Goal: Information Seeking & Learning: Learn about a topic

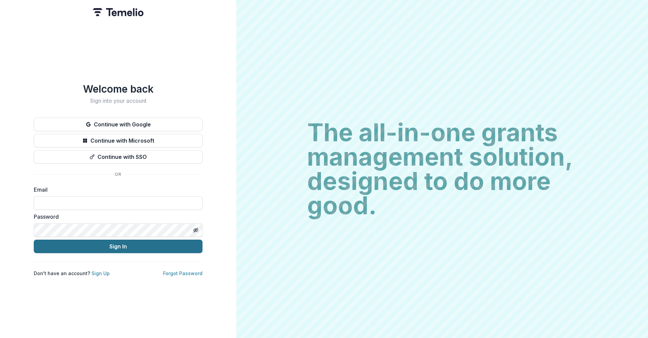
type input "**********"
click at [108, 244] on button "Sign In" at bounding box center [118, 246] width 169 height 14
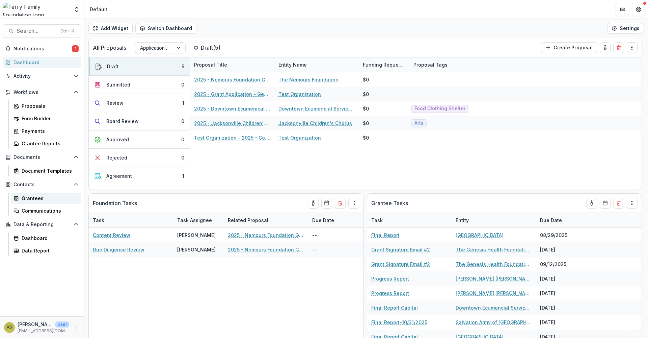
click at [32, 197] on div "Grantees" at bounding box center [49, 197] width 54 height 7
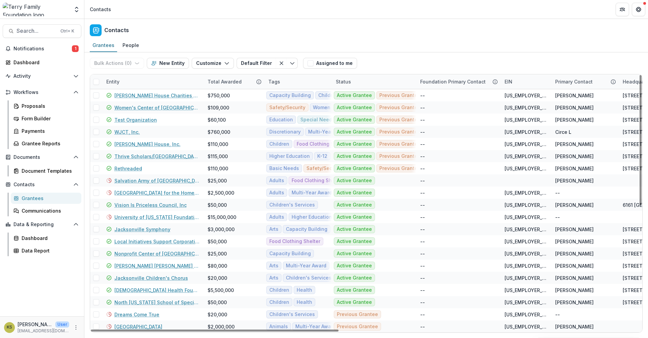
click at [150, 80] on div "Entity" at bounding box center [152, 81] width 101 height 15
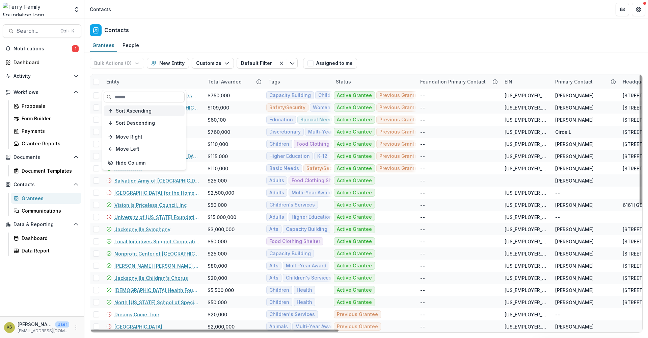
click at [134, 112] on span "Sort Ascending" at bounding box center [134, 111] width 36 height 6
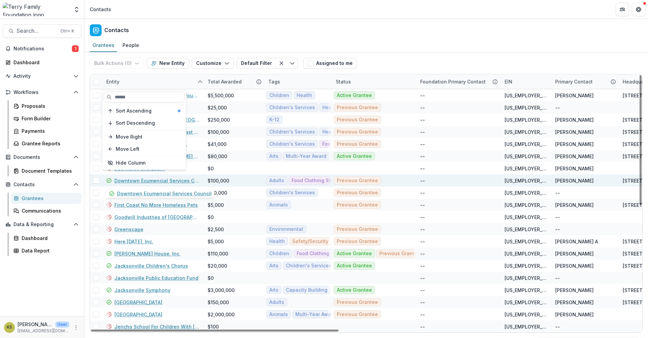
click at [160, 181] on link "Downtown Ecumencial Services Council" at bounding box center [156, 180] width 85 height 7
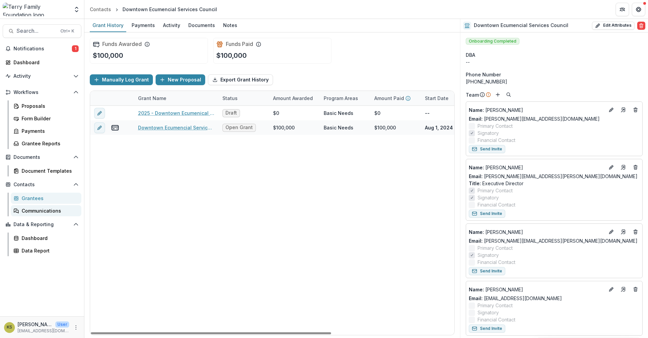
click at [43, 209] on div "Communications" at bounding box center [49, 210] width 54 height 7
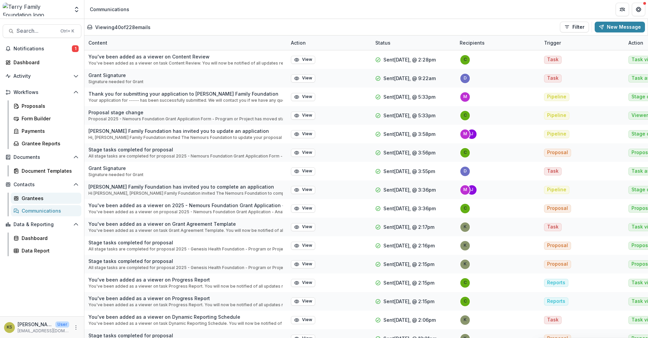
click at [40, 193] on link "Grantees" at bounding box center [46, 197] width 71 height 11
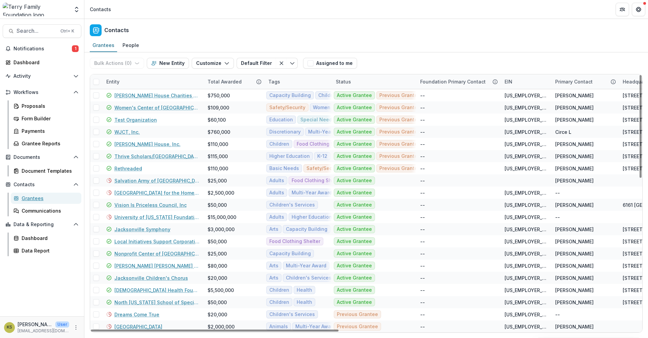
scroll to position [225, 0]
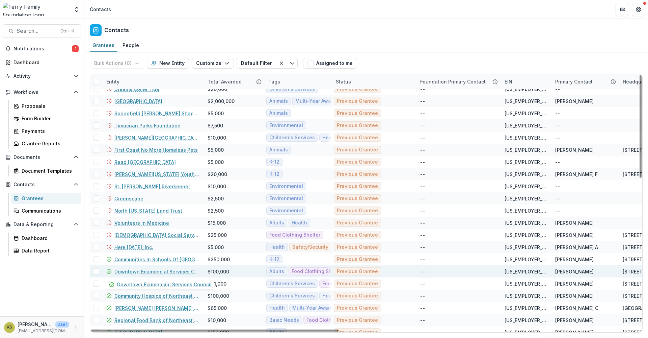
click at [151, 273] on link "Downtown Ecumencial Services Council" at bounding box center [156, 271] width 85 height 7
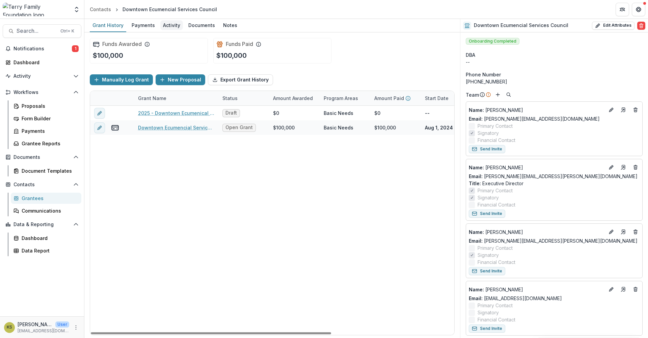
click at [171, 25] on div "Activity" at bounding box center [171, 25] width 23 height 10
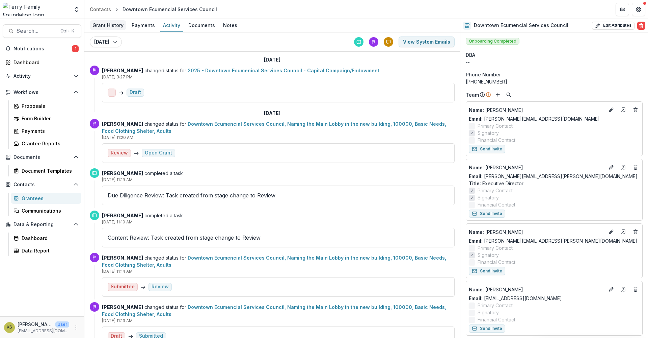
click at [109, 27] on div "Grant History" at bounding box center [108, 25] width 36 height 10
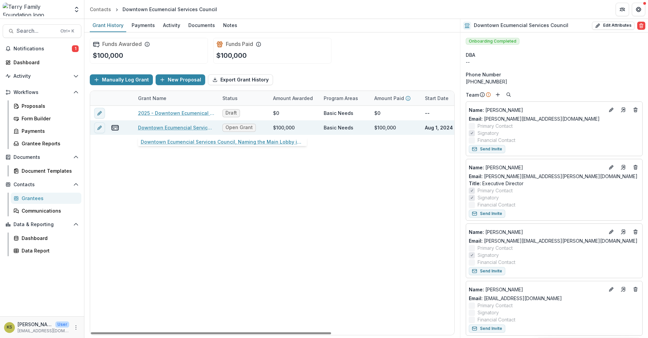
click at [186, 129] on link "Downtown Ecumencial Services Council, Naming the Main Lobby in the new building…" at bounding box center [176, 127] width 76 height 7
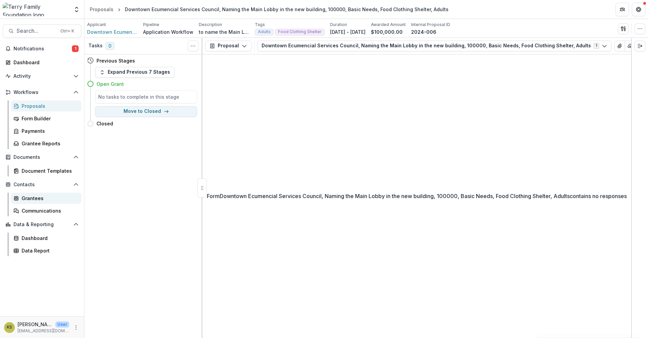
click at [21, 196] on link "Grantees" at bounding box center [46, 197] width 71 height 11
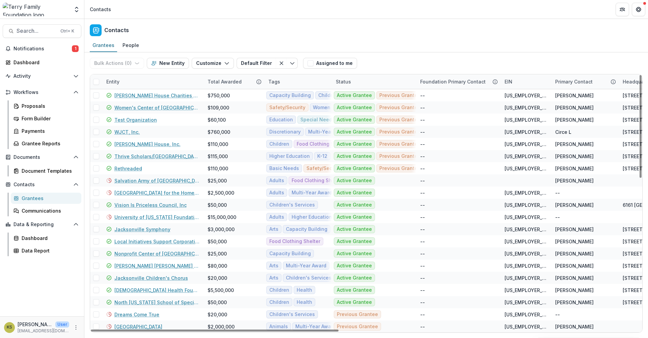
click at [140, 79] on div "Entity" at bounding box center [152, 81] width 101 height 15
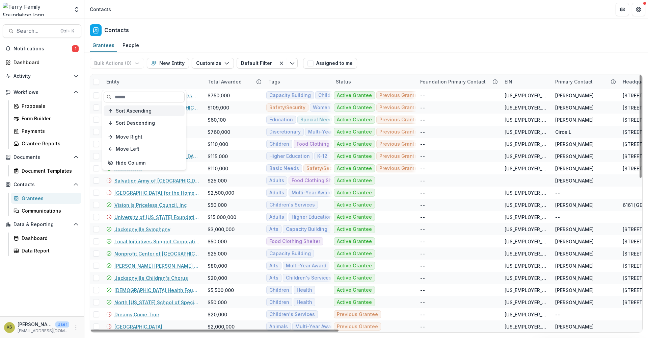
click at [134, 109] on span "Sort Ascending" at bounding box center [134, 111] width 36 height 6
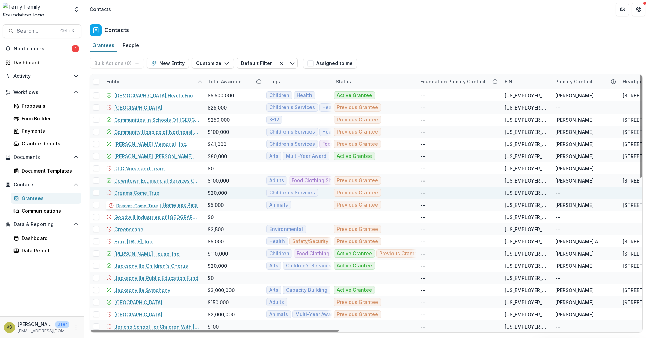
click at [164, 191] on div "Dreams Come True" at bounding box center [152, 192] width 93 height 12
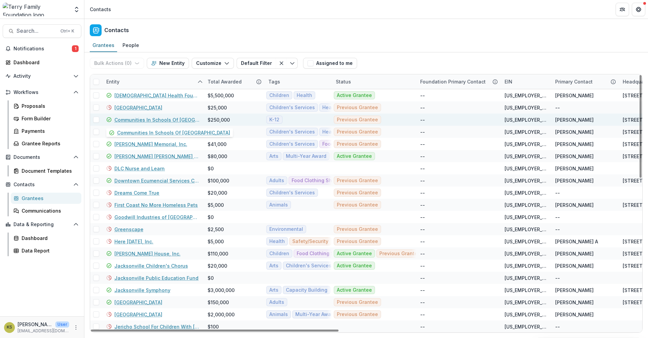
click at [141, 120] on link "Communities In Schools Of [GEOGRAPHIC_DATA]" at bounding box center [156, 119] width 85 height 7
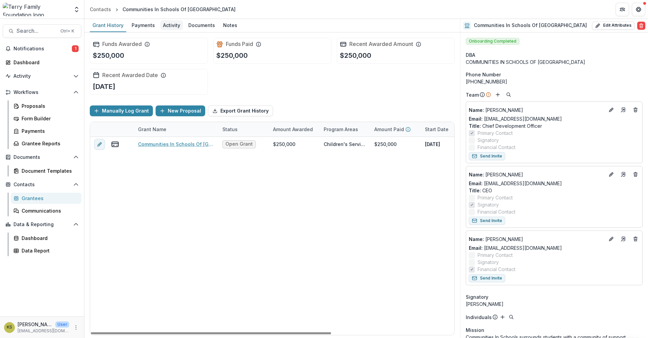
click at [168, 24] on div "Activity" at bounding box center [171, 25] width 23 height 10
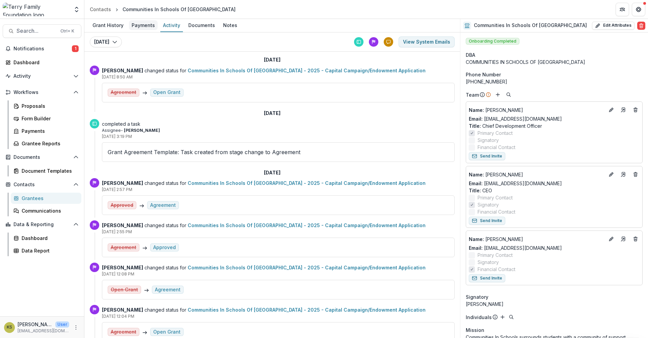
click at [150, 25] on div "Payments" at bounding box center [143, 25] width 29 height 10
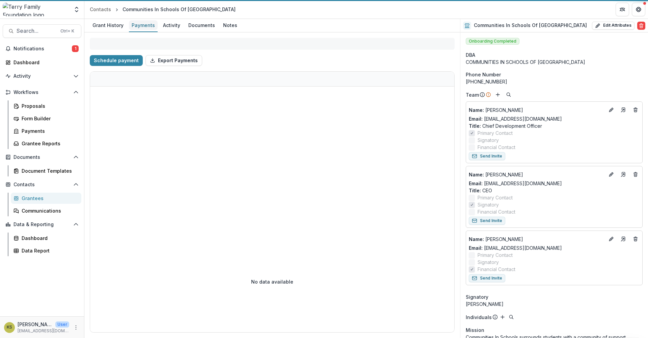
select select "****"
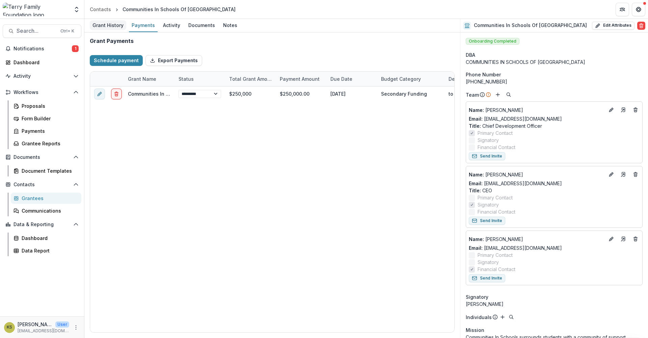
click at [110, 24] on div "Grant History" at bounding box center [108, 25] width 36 height 10
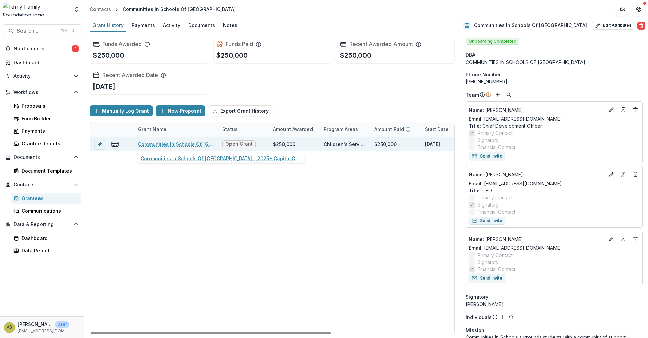
click at [171, 143] on link "Communities In Schools Of [GEOGRAPHIC_DATA] - 2025 - Capital Campaign/Endowment…" at bounding box center [176, 143] width 76 height 7
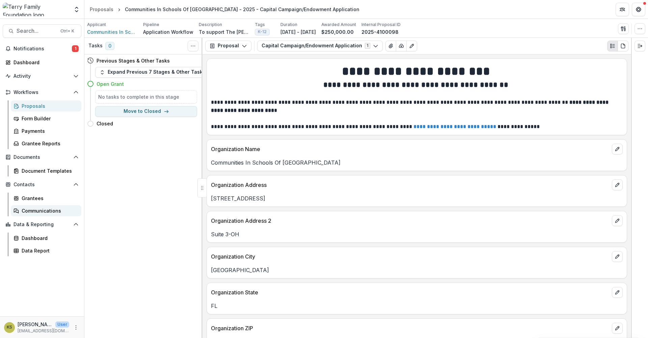
click at [35, 211] on div "Communications" at bounding box center [49, 210] width 54 height 7
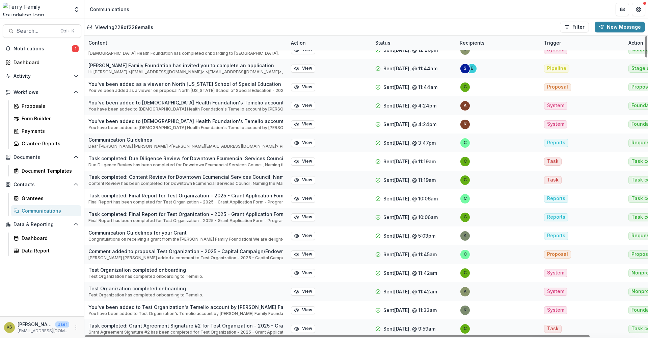
scroll to position [3946, 0]
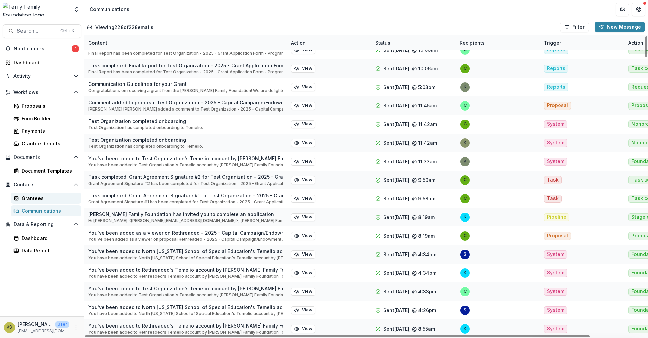
click at [28, 197] on div "Grantees" at bounding box center [49, 197] width 54 height 7
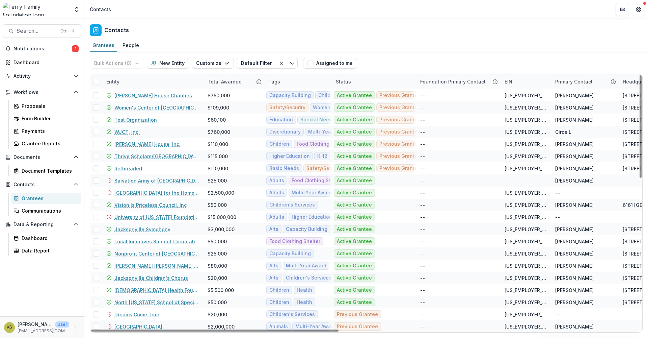
click at [120, 83] on div "Entity" at bounding box center [112, 81] width 21 height 7
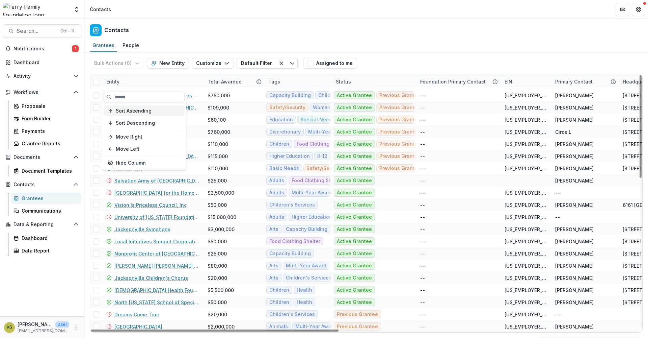
click at [125, 110] on span "Sort Ascending" at bounding box center [134, 111] width 36 height 6
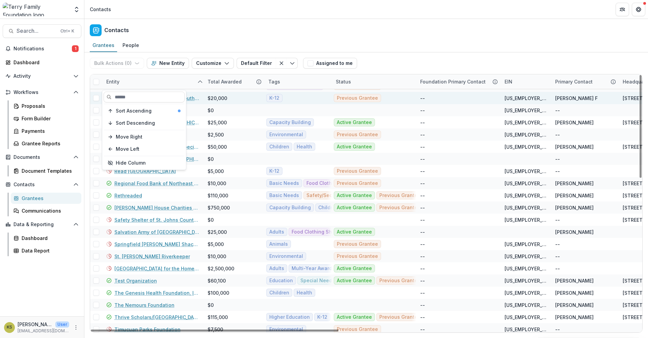
scroll to position [152, 0]
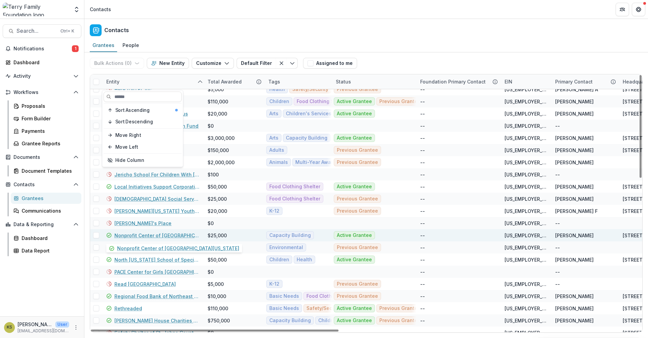
click at [147, 234] on link "Nonprofit Center of [GEOGRAPHIC_DATA][US_STATE]" at bounding box center [156, 235] width 85 height 7
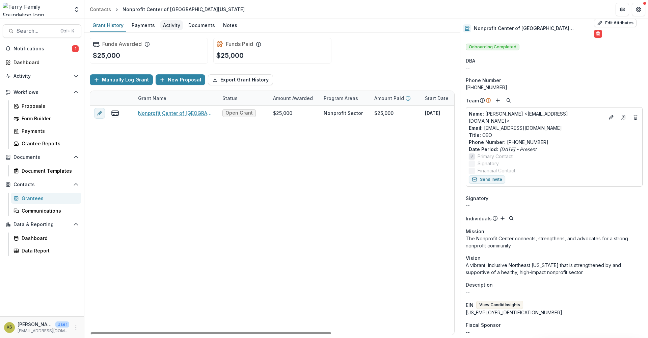
click at [173, 26] on div "Activity" at bounding box center [171, 25] width 23 height 10
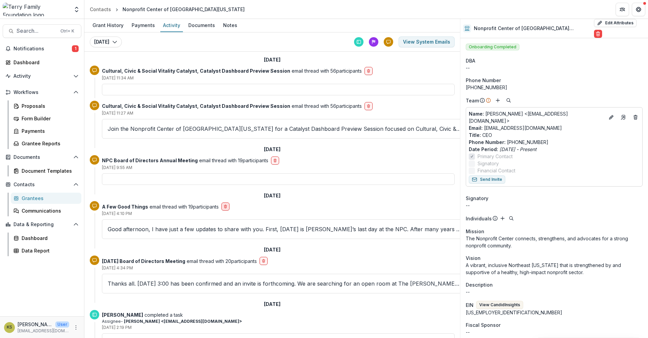
click at [227, 209] on button "delete-button" at bounding box center [225, 206] width 8 height 8
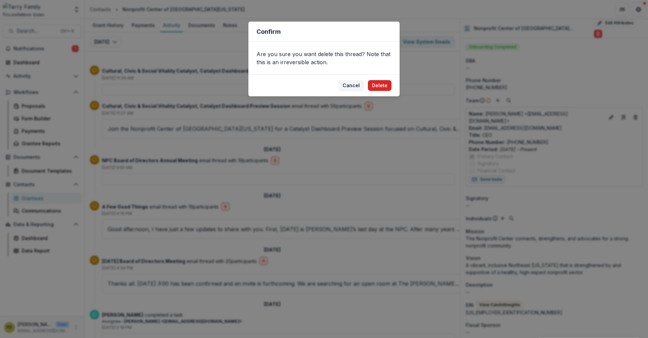
click at [380, 86] on button "Delete" at bounding box center [380, 85] width 24 height 11
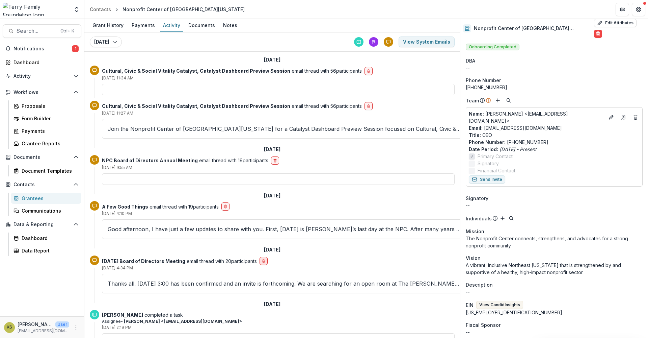
click at [268, 260] on button "delete-button" at bounding box center [264, 261] width 8 height 8
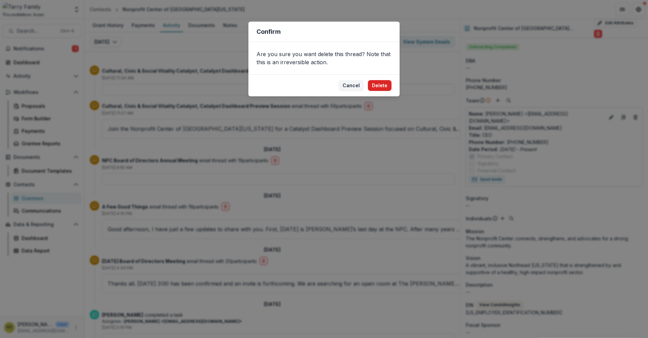
click at [387, 85] on button "Delete" at bounding box center [380, 85] width 24 height 11
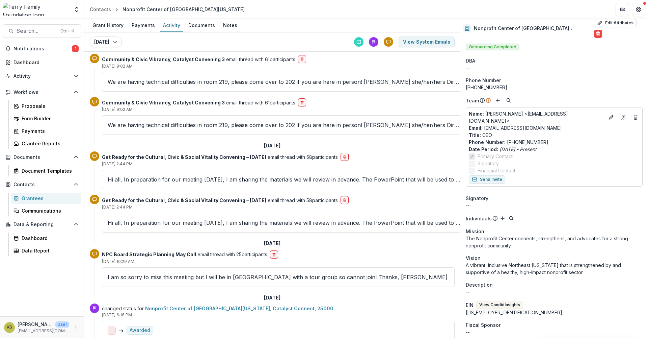
scroll to position [804, 0]
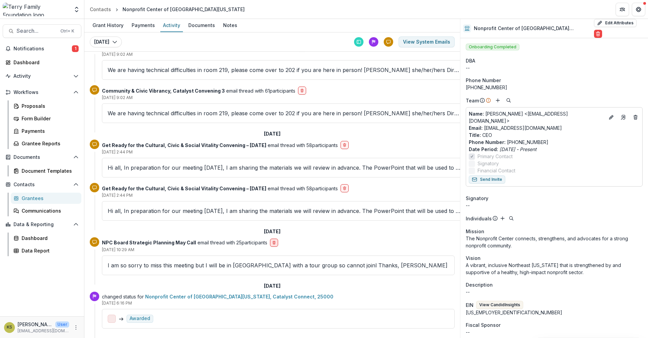
click at [270, 240] on button "delete-button" at bounding box center [274, 242] width 8 height 8
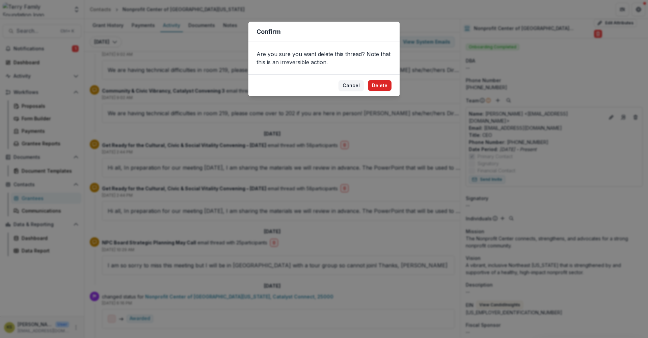
click at [386, 86] on button "Delete" at bounding box center [380, 85] width 24 height 11
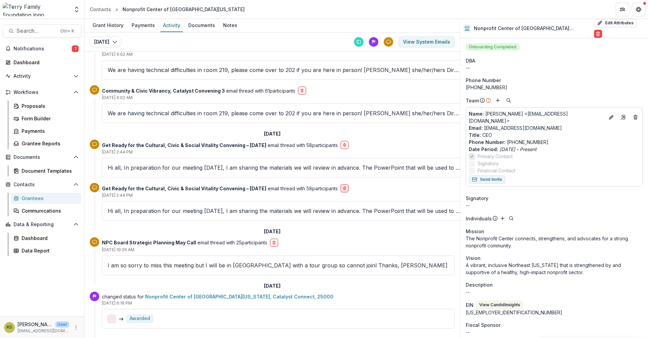
click at [343, 186] on icon "delete-button" at bounding box center [345, 188] width 4 height 4
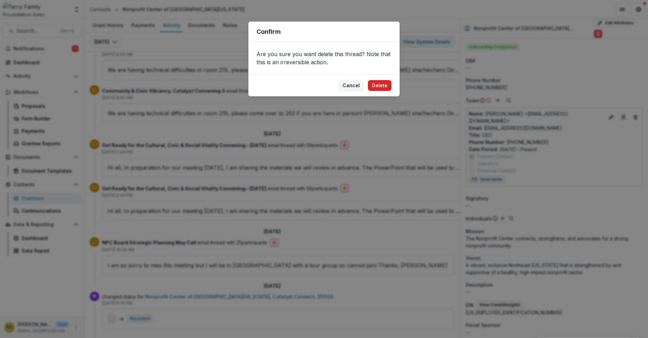
click at [381, 86] on button "Delete" at bounding box center [380, 85] width 24 height 11
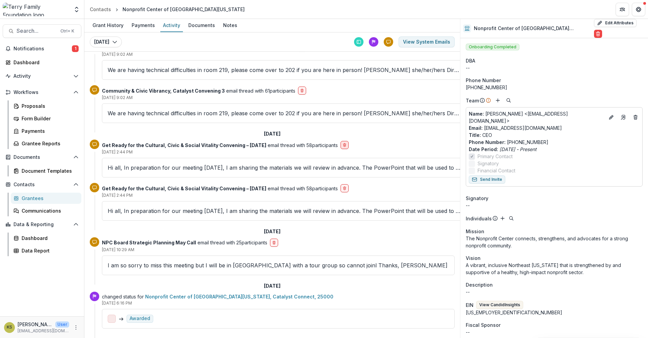
click at [343, 143] on icon "delete-button" at bounding box center [345, 145] width 4 height 4
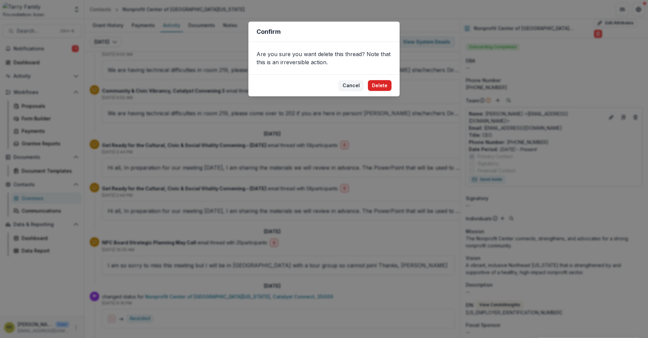
click at [377, 83] on button "Delete" at bounding box center [380, 85] width 24 height 11
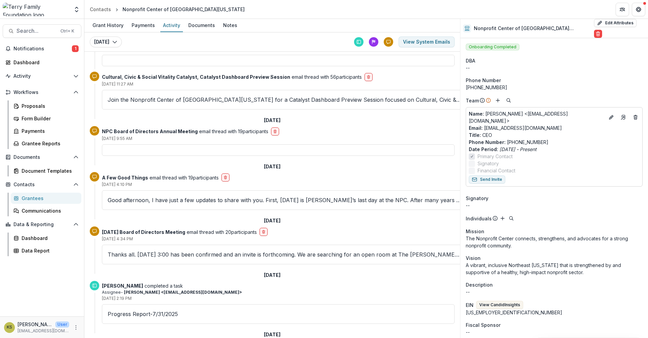
scroll to position [0, 0]
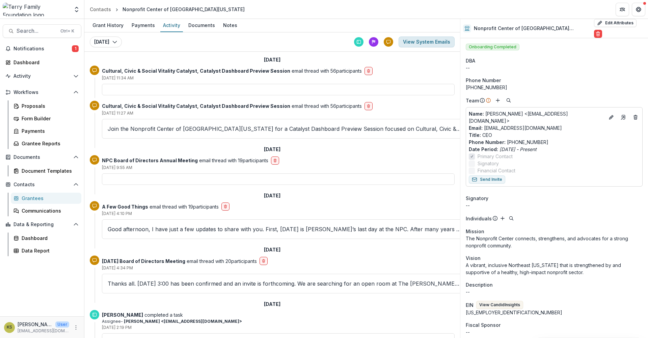
click at [417, 43] on button "View System Emails" at bounding box center [427, 41] width 56 height 11
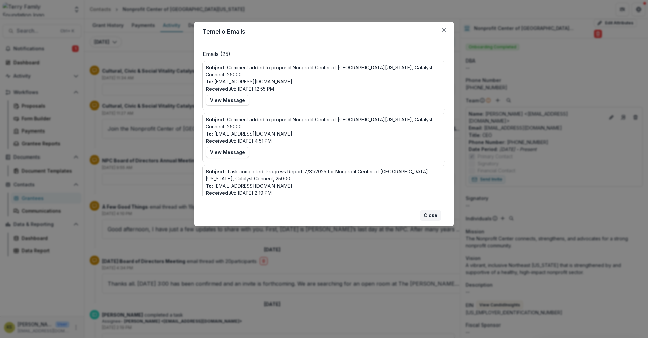
click at [438, 217] on button "Close" at bounding box center [431, 215] width 22 height 11
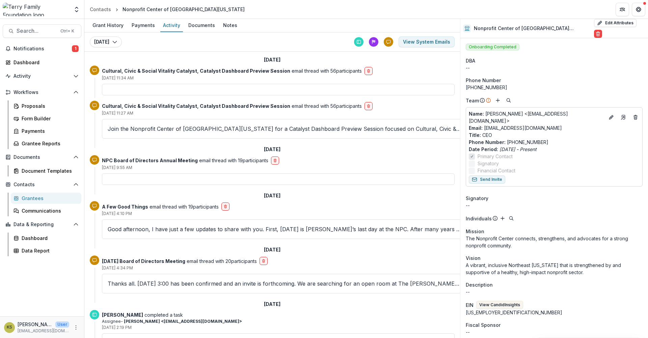
click at [47, 198] on div "Grantees" at bounding box center [49, 197] width 54 height 7
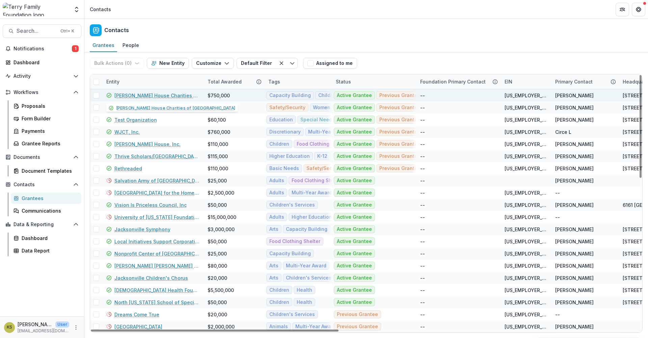
click at [155, 92] on link "[PERSON_NAME] House Charities of [GEOGRAPHIC_DATA]" at bounding box center [156, 95] width 85 height 7
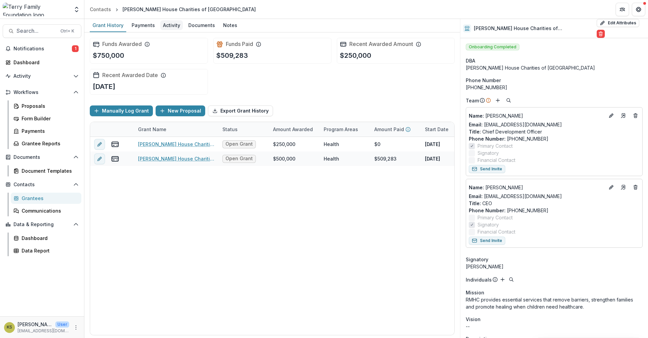
click at [165, 23] on div "Activity" at bounding box center [171, 25] width 23 height 10
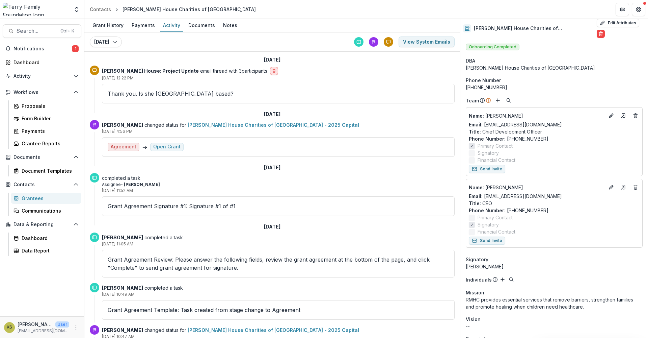
click at [274, 69] on icon "delete-button" at bounding box center [274, 69] width 1 height 1
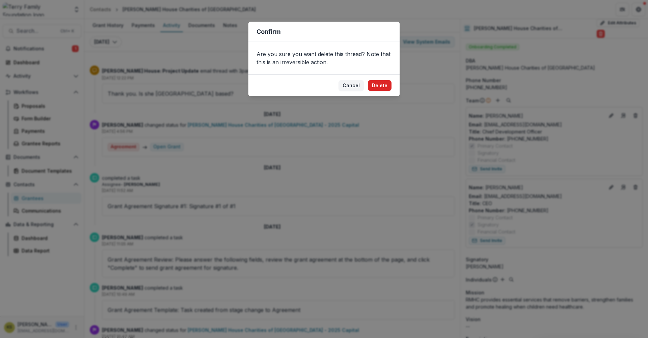
click at [373, 85] on button "Delete" at bounding box center [380, 85] width 24 height 11
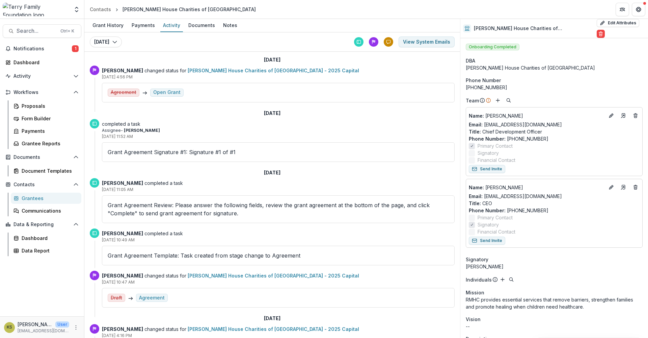
click at [39, 198] on div "Grantees" at bounding box center [49, 197] width 54 height 7
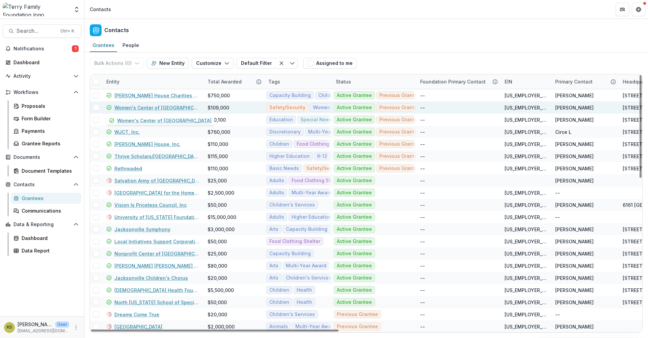
click at [116, 108] on link "Women's Center of [GEOGRAPHIC_DATA]" at bounding box center [156, 107] width 85 height 7
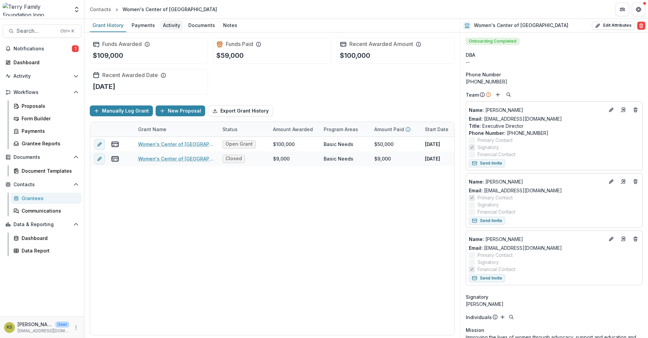
click at [166, 23] on div "Activity" at bounding box center [171, 25] width 23 height 10
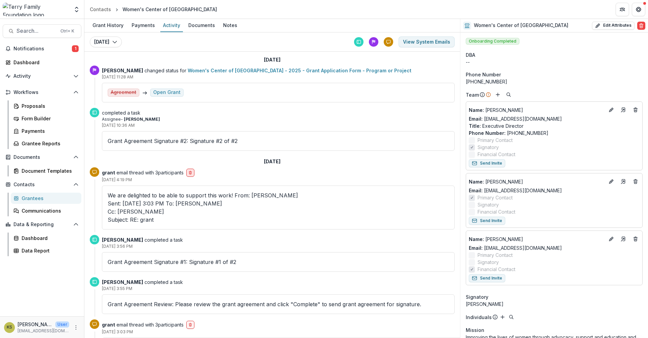
click at [191, 172] on icon "delete-button" at bounding box center [190, 172] width 4 height 4
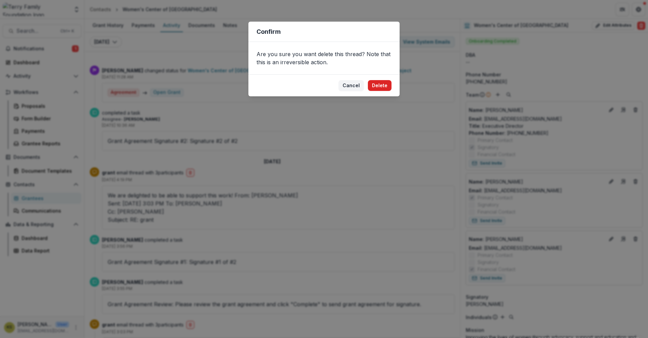
click at [380, 86] on button "Delete" at bounding box center [380, 85] width 24 height 11
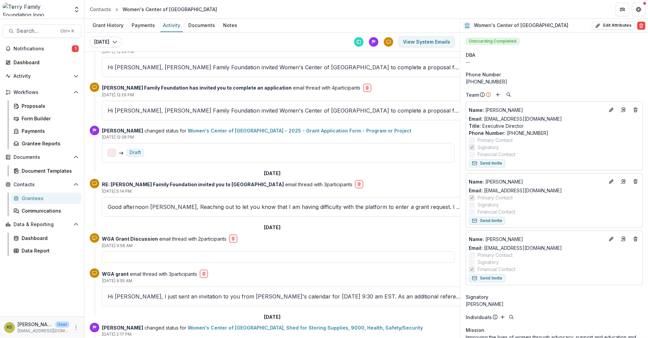
scroll to position [1125, 0]
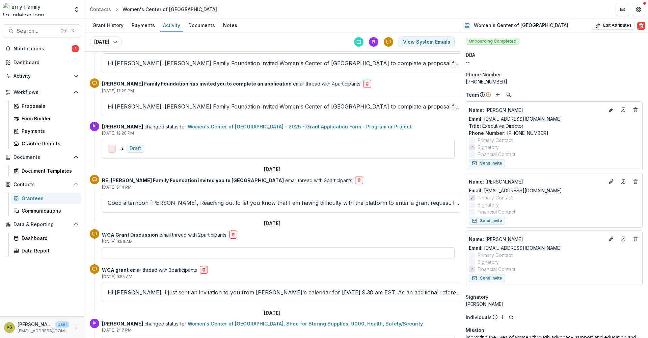
click at [206, 267] on icon "delete-button" at bounding box center [204, 269] width 4 height 4
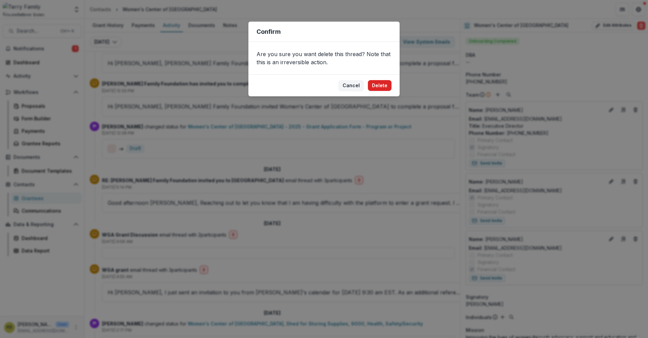
click at [378, 85] on button "Delete" at bounding box center [380, 85] width 24 height 11
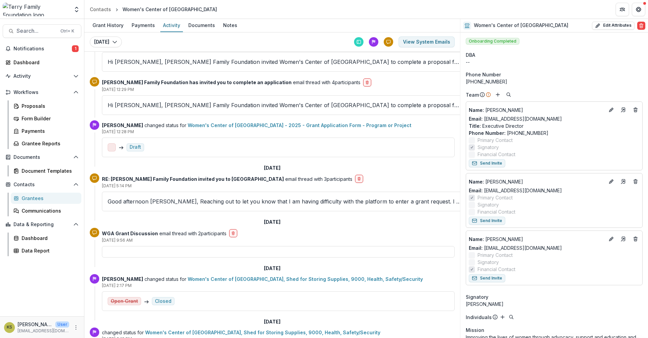
scroll to position [1127, 0]
click at [37, 198] on div "Grantees" at bounding box center [49, 197] width 54 height 7
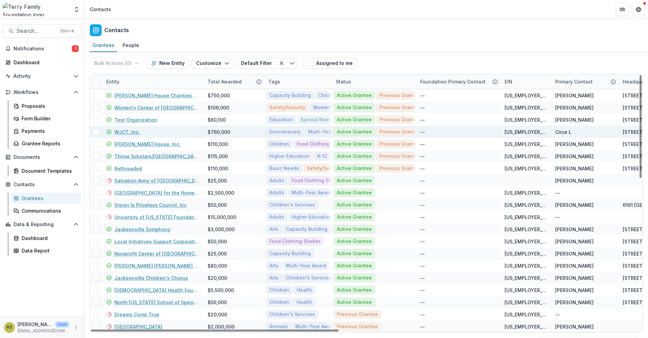
click at [127, 134] on link "WJCT, Inc." at bounding box center [126, 131] width 25 height 7
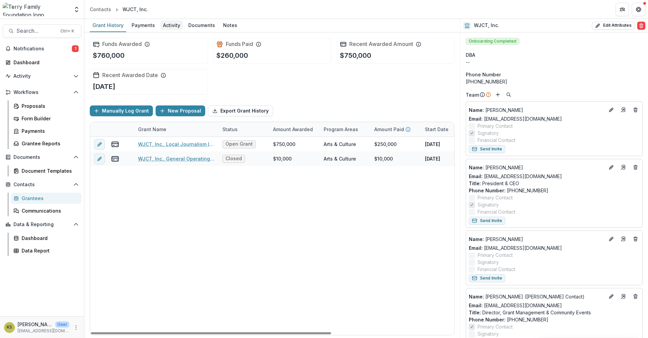
click at [167, 24] on div "Activity" at bounding box center [171, 25] width 23 height 10
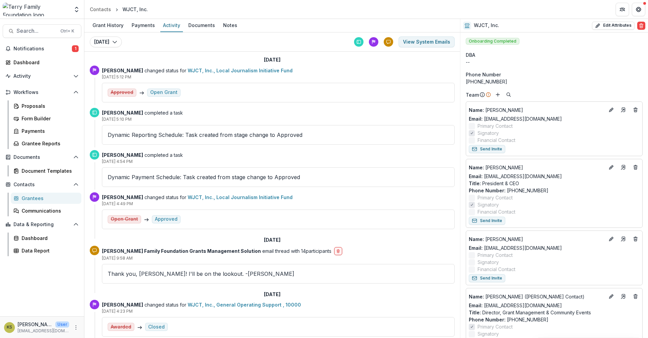
click at [17, 197] on line at bounding box center [16, 197] width 2 height 0
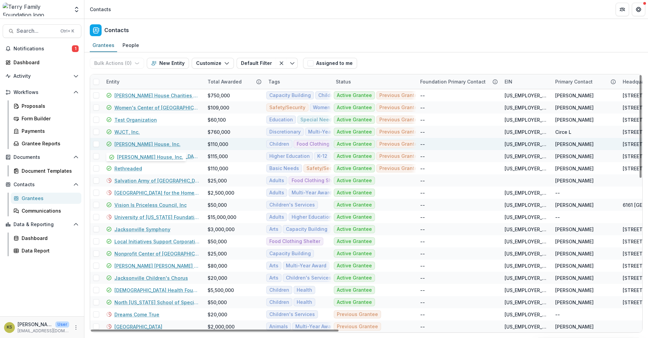
click at [135, 143] on link "[PERSON_NAME] House, Inc." at bounding box center [147, 143] width 66 height 7
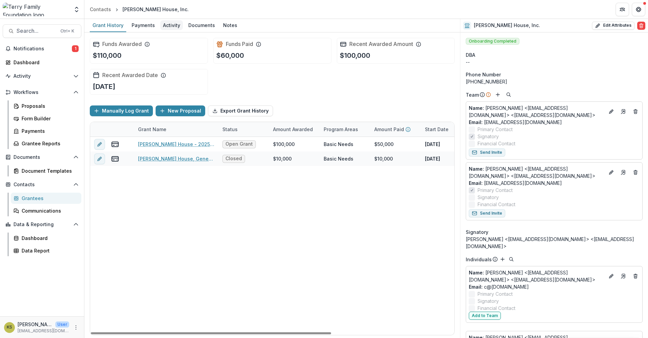
click at [171, 25] on div "Activity" at bounding box center [171, 25] width 23 height 10
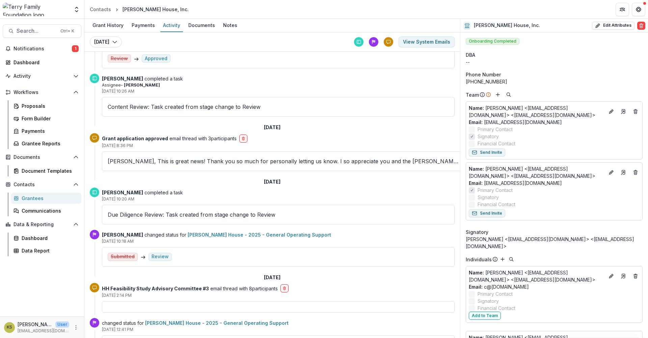
scroll to position [788, 0]
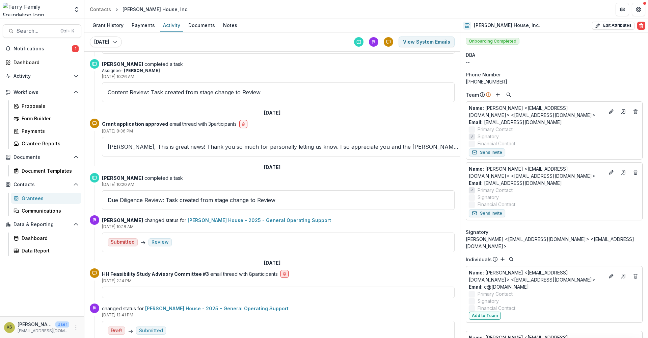
click at [281, 276] on button "delete-button" at bounding box center [285, 273] width 8 height 8
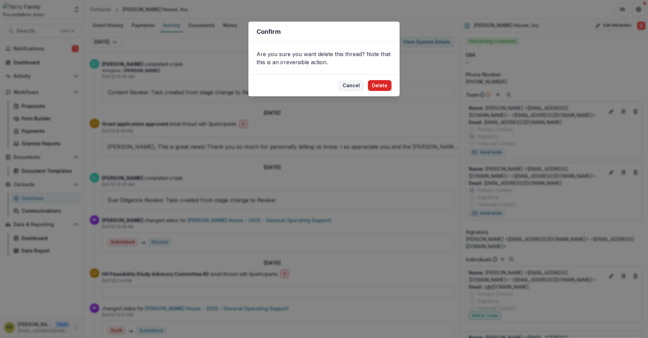
click at [379, 87] on button "Delete" at bounding box center [380, 85] width 24 height 11
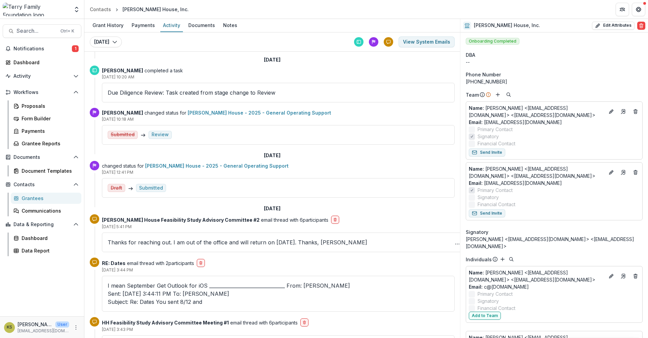
scroll to position [900, 0]
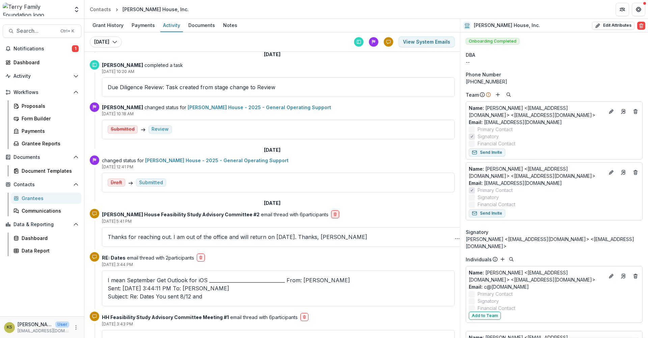
click at [333, 213] on icon "delete-button" at bounding box center [335, 214] width 4 height 4
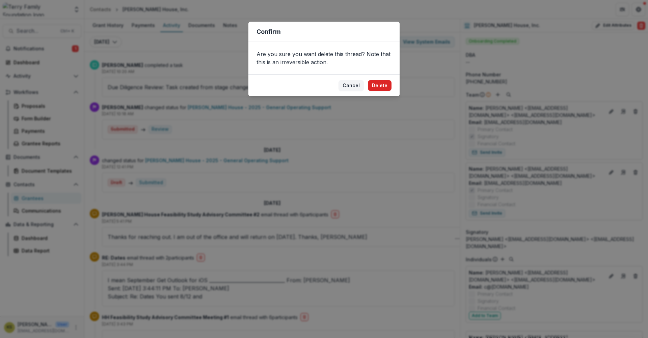
click at [382, 83] on button "Delete" at bounding box center [380, 85] width 24 height 11
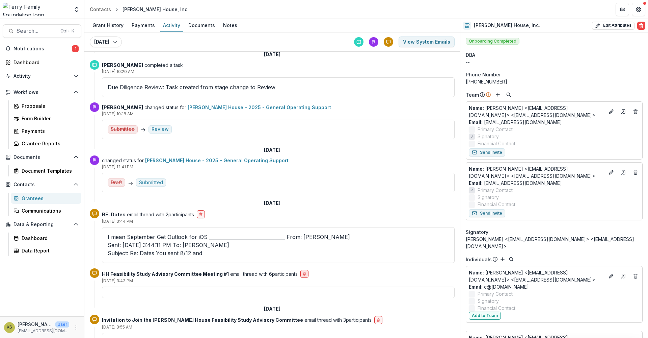
click at [303, 271] on icon "delete-button" at bounding box center [304, 273] width 4 height 4
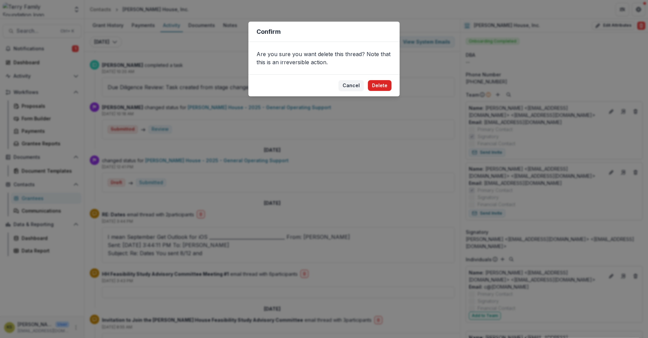
click at [383, 85] on button "Delete" at bounding box center [380, 85] width 24 height 11
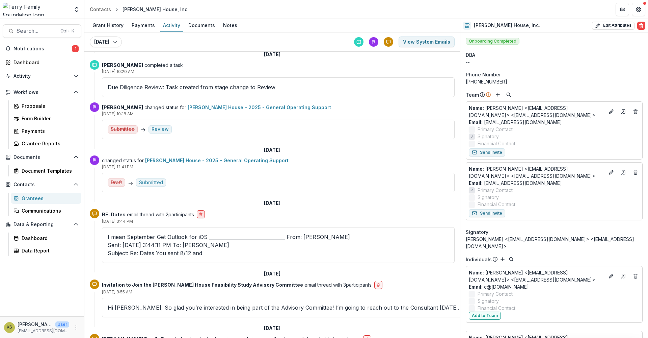
click at [201, 214] on line "delete-button" at bounding box center [201, 214] width 0 height 1
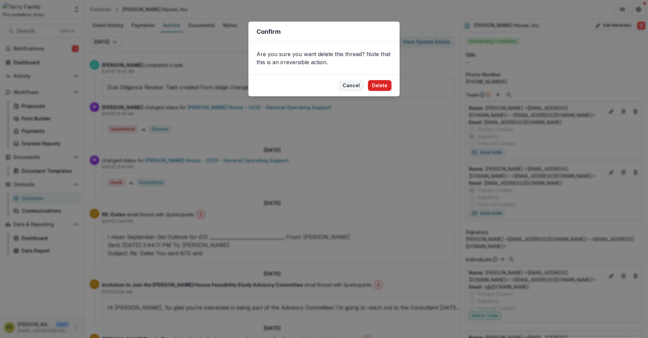
click at [373, 85] on button "Delete" at bounding box center [380, 85] width 24 height 11
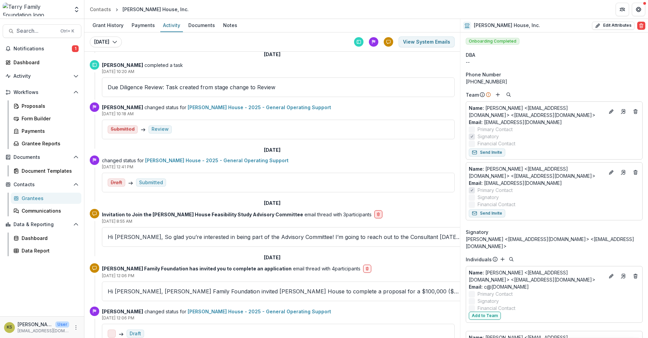
click at [378, 214] on line "delete-button" at bounding box center [378, 214] width 0 height 1
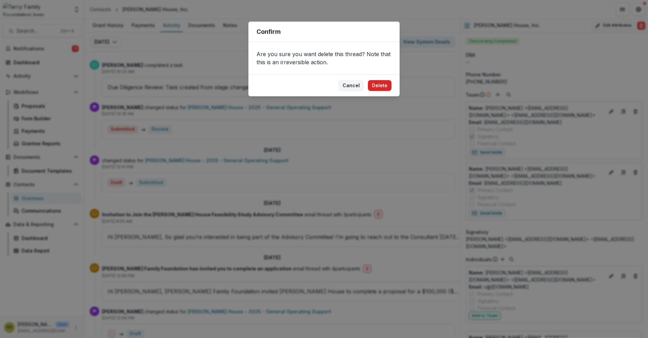
click at [383, 86] on button "Delete" at bounding box center [380, 85] width 24 height 11
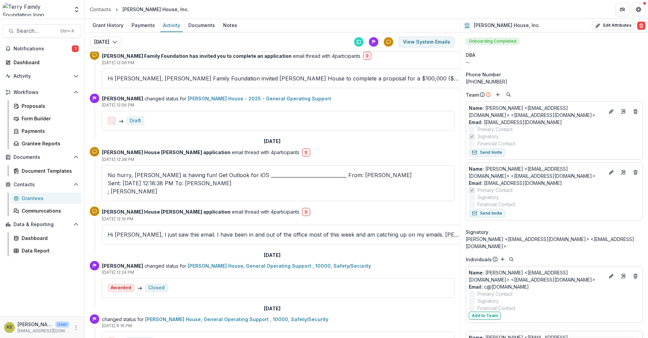
scroll to position [1070, 0]
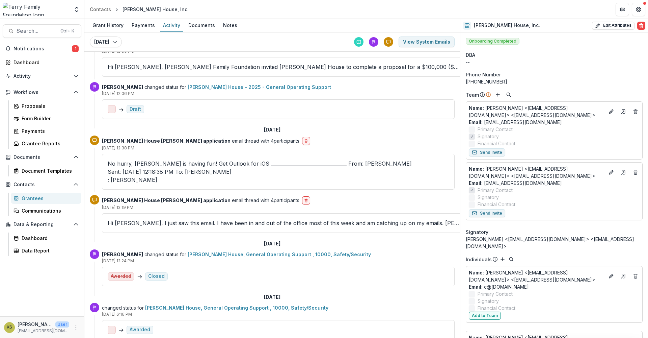
click at [47, 199] on div "Grantees" at bounding box center [49, 197] width 54 height 7
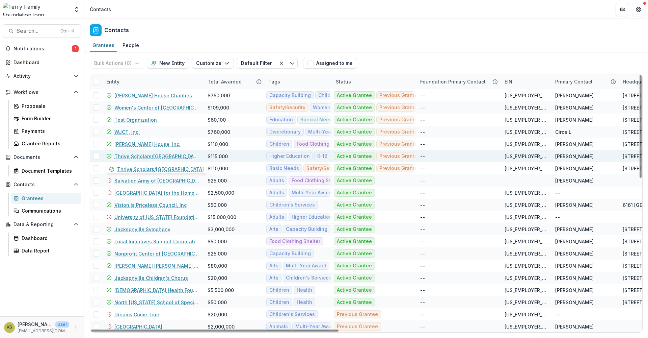
click at [117, 156] on link "Thrive Scholars/[GEOGRAPHIC_DATA]" at bounding box center [156, 156] width 85 height 7
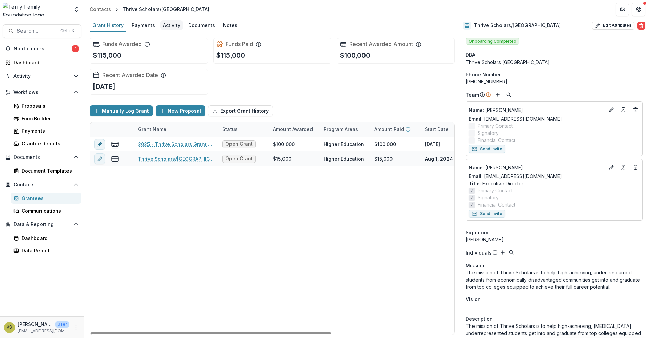
click at [176, 25] on div "Activity" at bounding box center [171, 25] width 23 height 10
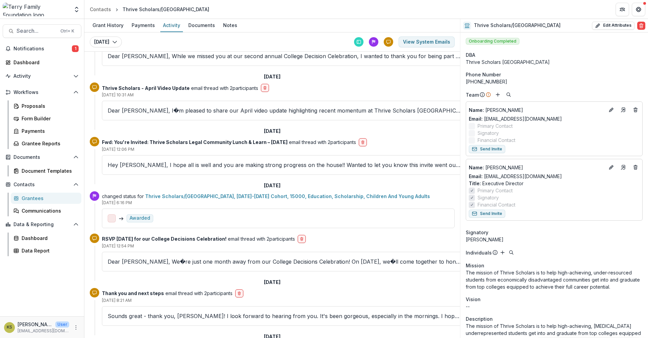
scroll to position [1865, 0]
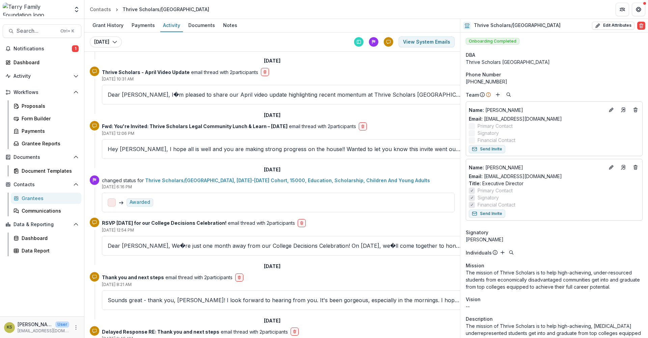
click at [37, 199] on div "Grantees" at bounding box center [49, 197] width 54 height 7
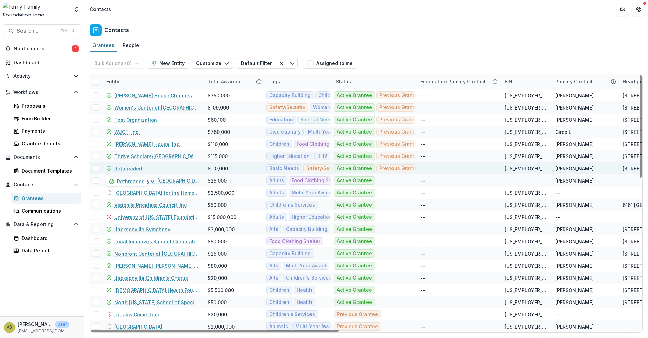
click at [132, 167] on link "Rethreaded" at bounding box center [128, 168] width 28 height 7
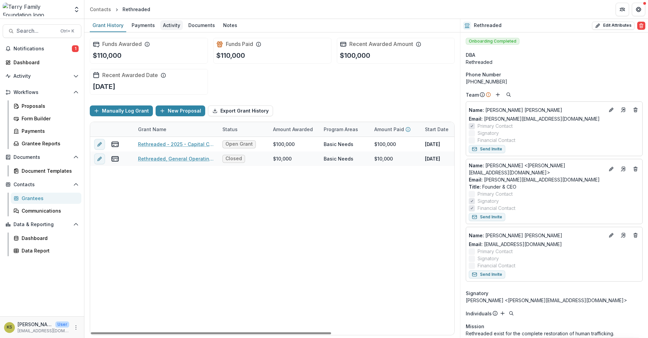
click at [175, 27] on div "Activity" at bounding box center [171, 25] width 23 height 10
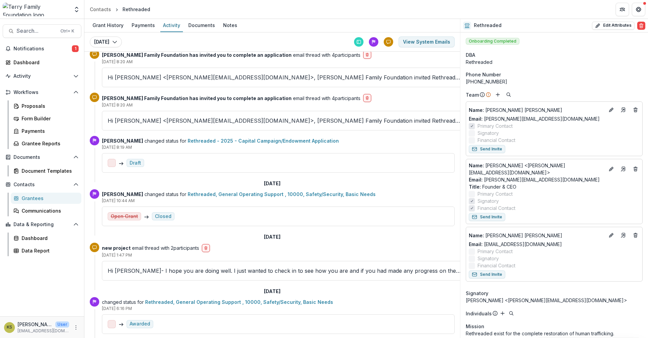
scroll to position [728, 0]
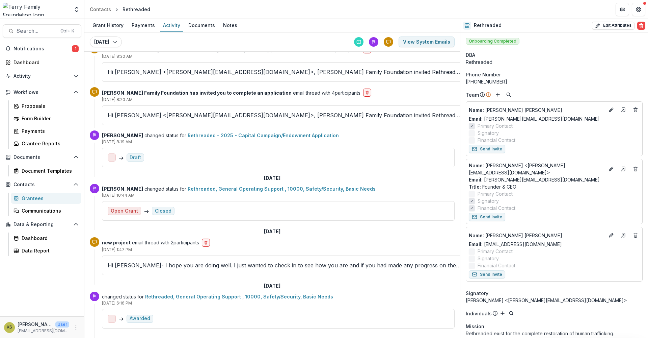
click at [26, 198] on div "Grantees" at bounding box center [49, 197] width 54 height 7
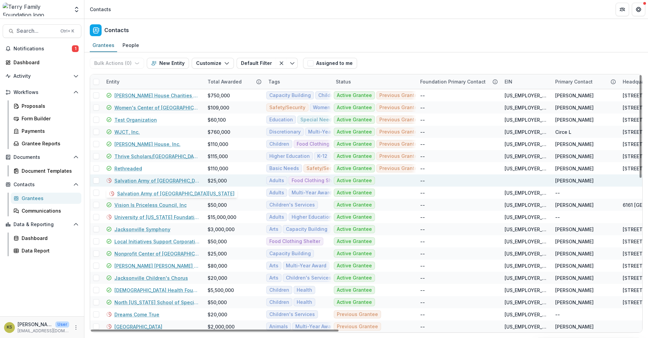
click at [150, 180] on link "Salvation Army of [GEOGRAPHIC_DATA][US_STATE]" at bounding box center [156, 180] width 85 height 7
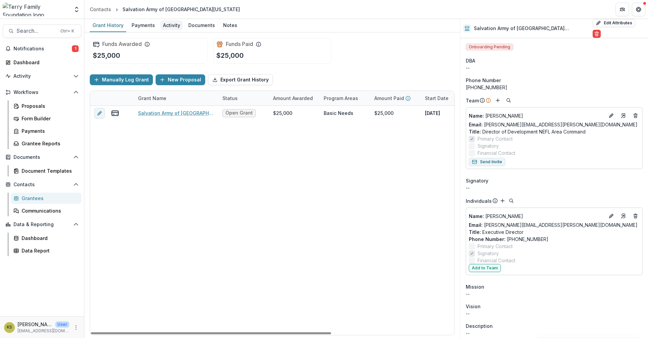
click at [165, 28] on div "Activity" at bounding box center [171, 25] width 23 height 10
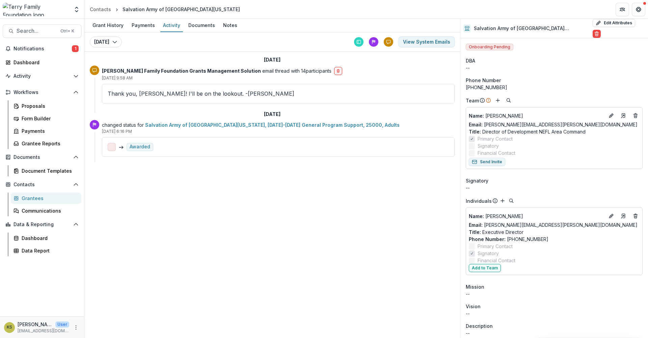
click at [34, 200] on div "Grantees" at bounding box center [49, 197] width 54 height 7
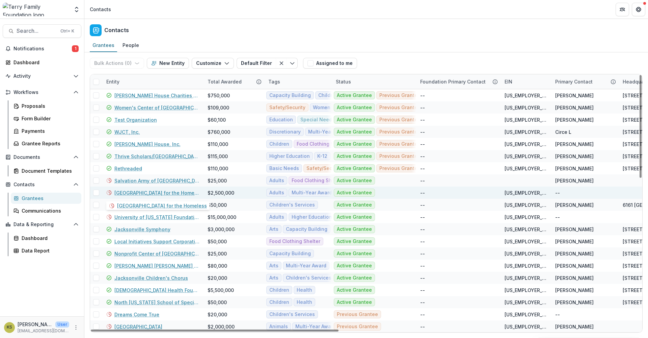
click at [128, 192] on link "[GEOGRAPHIC_DATA] for the Homeless" at bounding box center [156, 192] width 85 height 7
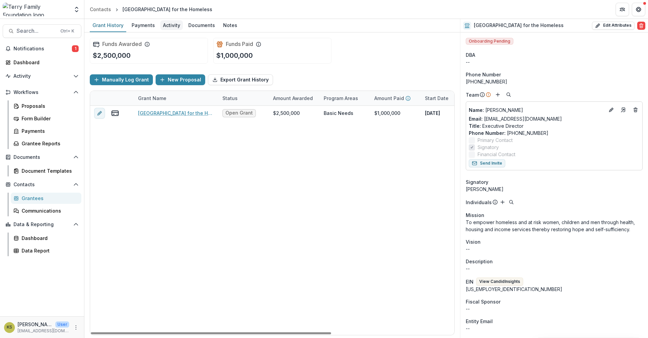
click at [167, 24] on div "Activity" at bounding box center [171, 25] width 23 height 10
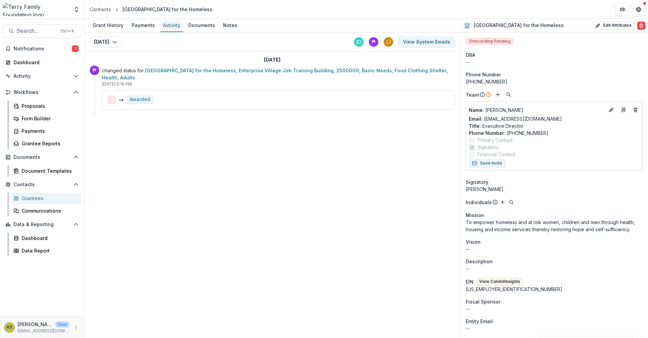
click at [169, 26] on div "Activity" at bounding box center [171, 25] width 23 height 10
click at [41, 198] on div "Grantees" at bounding box center [49, 197] width 54 height 7
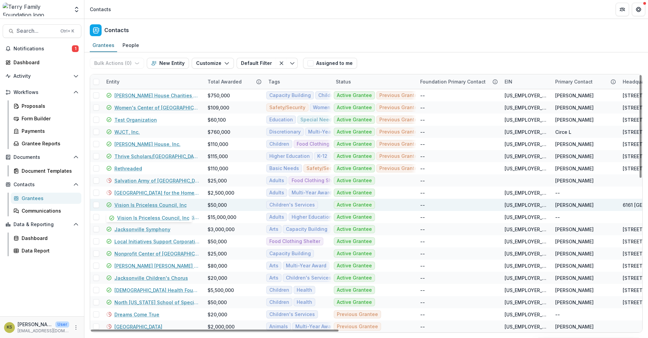
click at [131, 206] on link "Vision Is Priceless Council, Inc" at bounding box center [150, 204] width 72 height 7
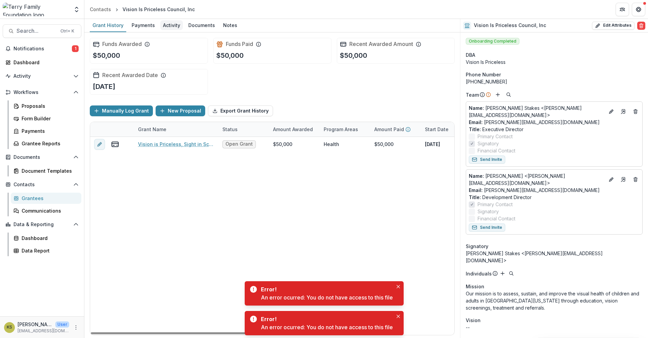
click at [175, 25] on div "Activity" at bounding box center [171, 25] width 23 height 10
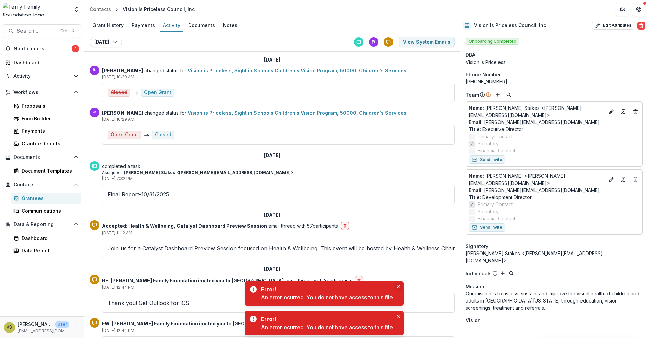
click at [399, 286] on icon "Close" at bounding box center [398, 286] width 3 height 3
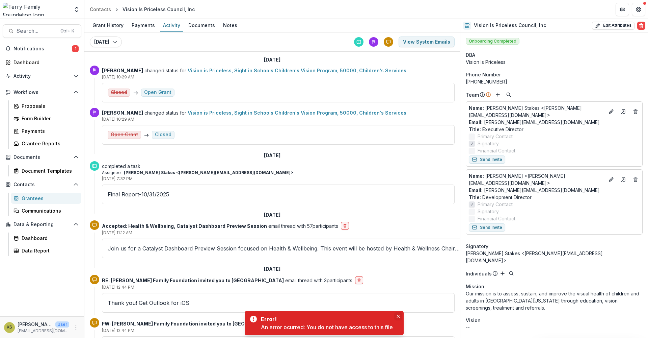
click at [398, 317] on icon "Close" at bounding box center [398, 315] width 3 height 3
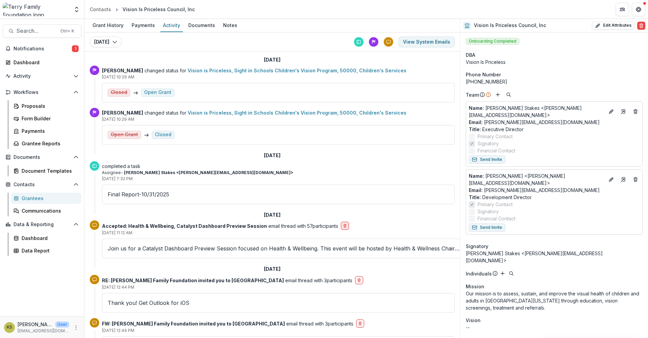
click at [343, 227] on icon "delete-button" at bounding box center [345, 225] width 4 height 4
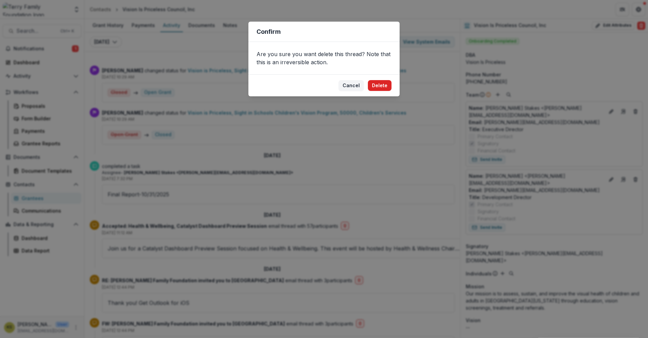
click at [374, 84] on button "Delete" at bounding box center [380, 85] width 24 height 11
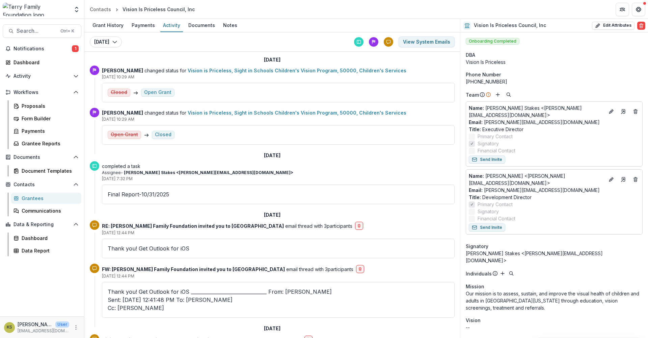
click at [49, 199] on div "Grantees" at bounding box center [49, 197] width 54 height 7
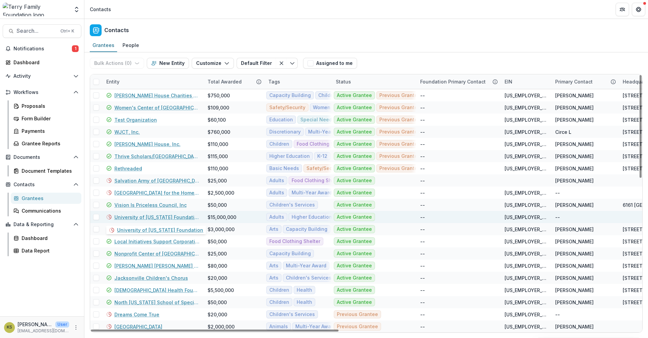
click at [159, 214] on link "University of [US_STATE] Foundation" at bounding box center [156, 216] width 85 height 7
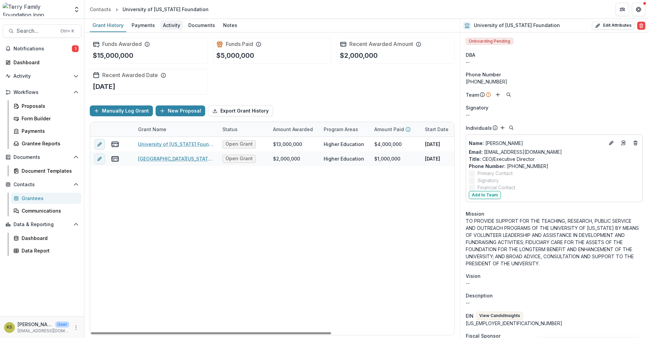
click at [171, 25] on div "Activity" at bounding box center [171, 25] width 23 height 10
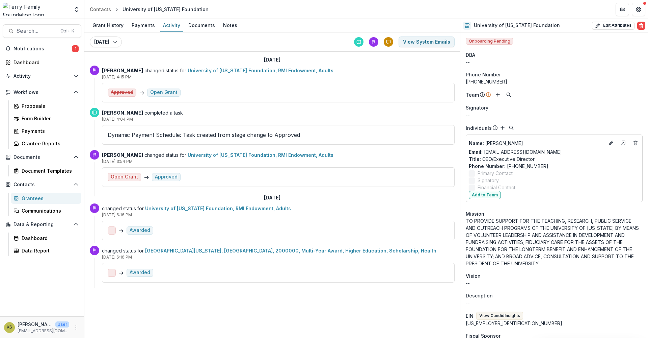
click at [46, 197] on div "Grantees" at bounding box center [49, 197] width 54 height 7
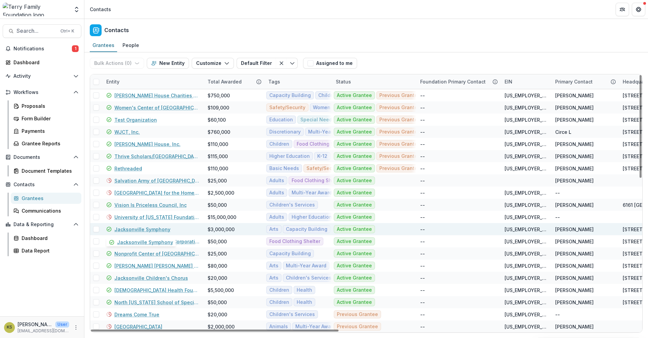
click at [134, 230] on link "Jacksonville Symphony" at bounding box center [142, 229] width 56 height 7
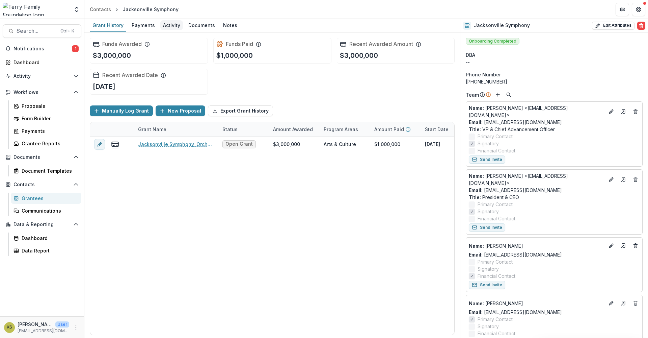
click at [169, 27] on div "Activity" at bounding box center [171, 25] width 23 height 10
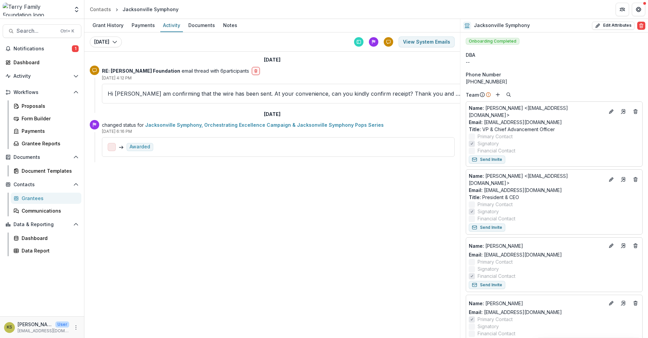
click at [29, 200] on div "Grantees" at bounding box center [49, 197] width 54 height 7
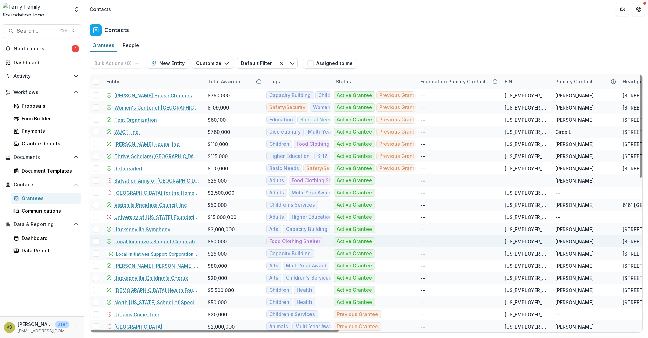
click at [139, 240] on link "Local Initiatives Support Corporation" at bounding box center [156, 241] width 85 height 7
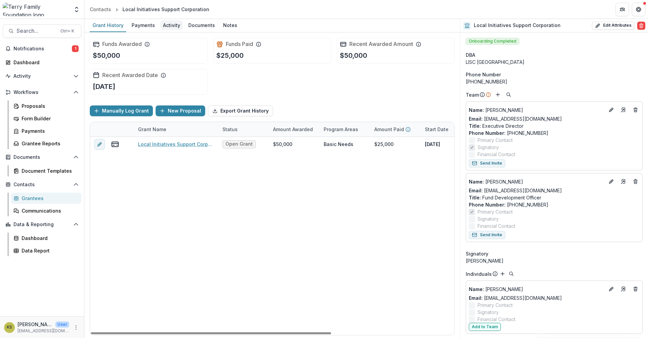
click at [165, 22] on div "Activity" at bounding box center [171, 25] width 23 height 10
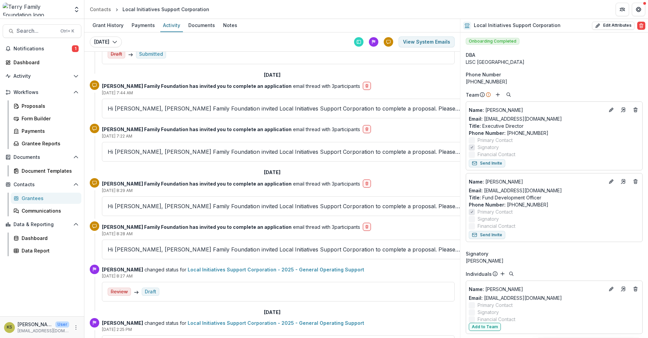
scroll to position [978, 0]
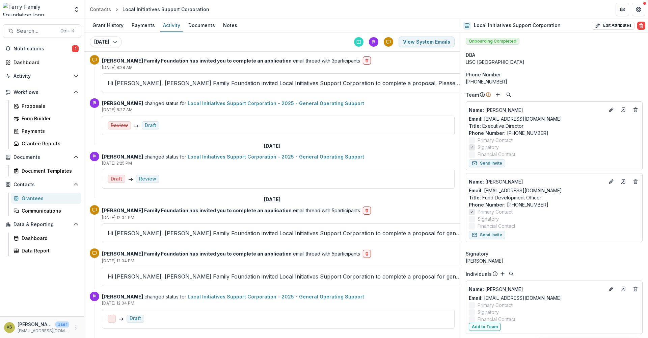
click at [37, 195] on div "Grantees" at bounding box center [49, 197] width 54 height 7
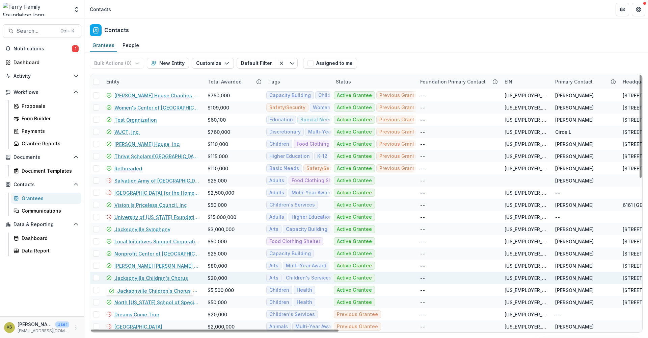
click at [134, 279] on link "Jacksonville Children's Chorus" at bounding box center [151, 277] width 74 height 7
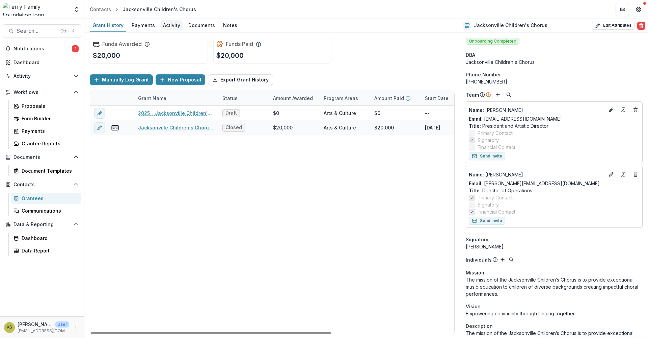
click at [174, 25] on div "Activity" at bounding box center [171, 25] width 23 height 10
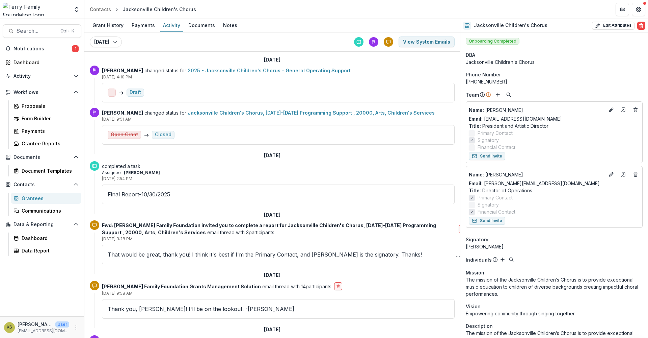
scroll to position [49, 0]
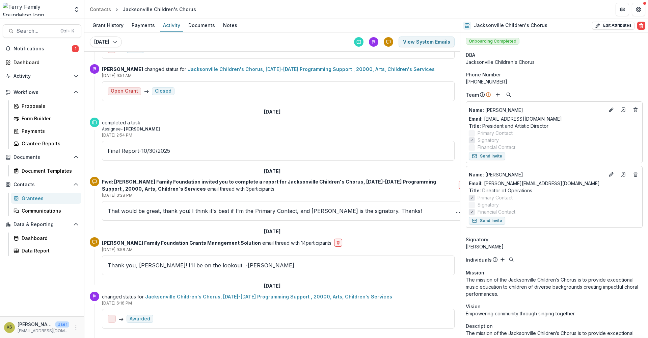
click at [32, 198] on div "Grantees" at bounding box center [49, 197] width 54 height 7
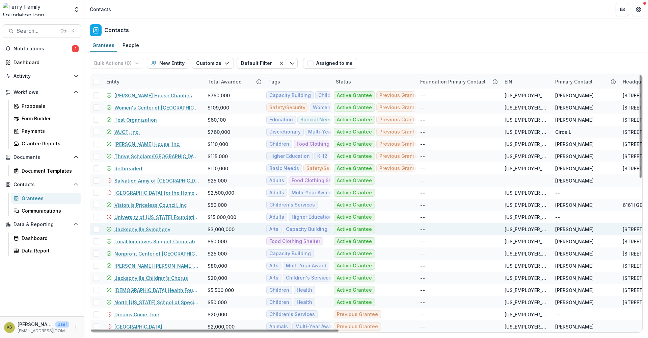
scroll to position [112, 0]
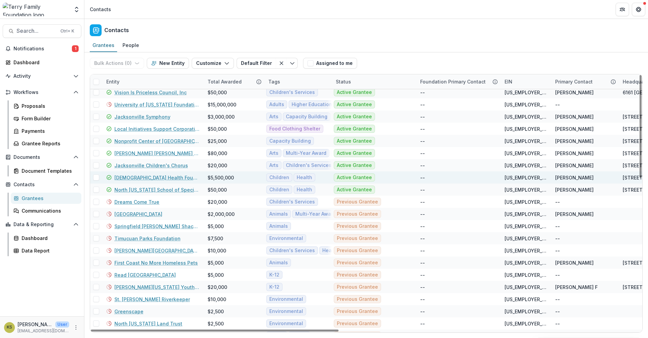
click at [145, 177] on link "[DEMOGRAPHIC_DATA] Health Foundation" at bounding box center [156, 177] width 85 height 7
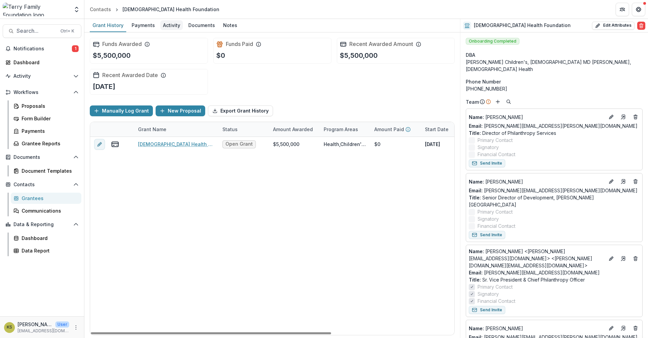
click at [169, 25] on div "Activity" at bounding box center [171, 25] width 23 height 10
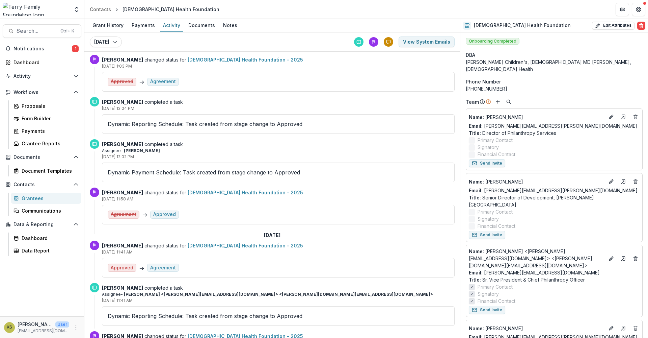
scroll to position [297, 0]
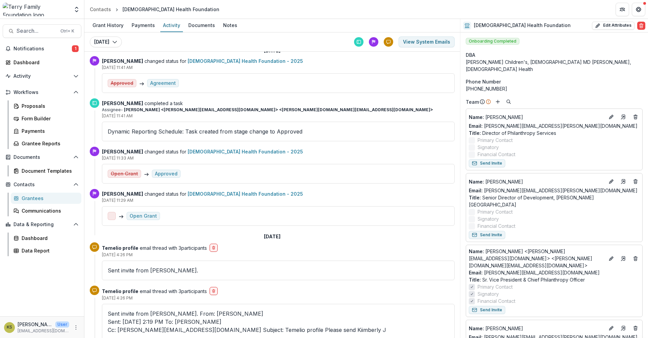
click at [38, 200] on div "Grantees" at bounding box center [49, 197] width 54 height 7
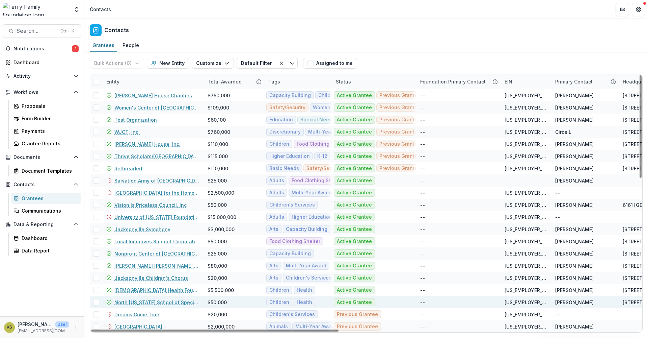
click at [170, 303] on link "North [US_STATE] School of Special Education" at bounding box center [156, 301] width 85 height 7
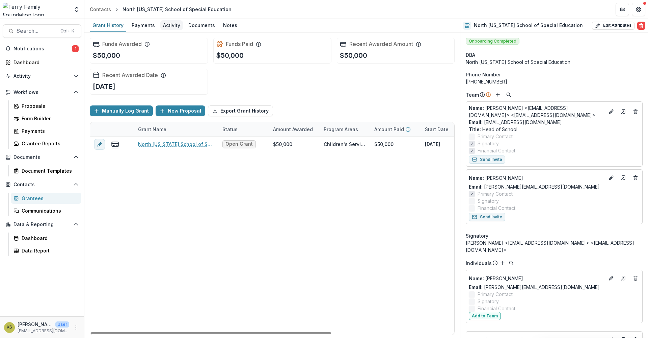
click at [165, 27] on div "Activity" at bounding box center [171, 25] width 23 height 10
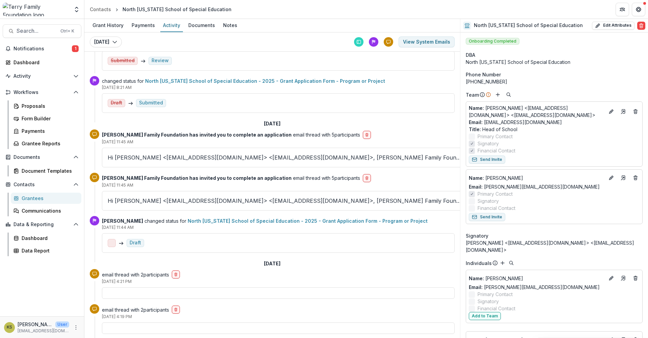
scroll to position [773, 0]
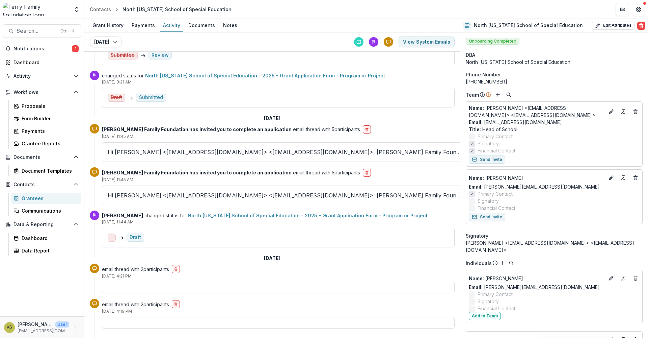
click at [32, 195] on div "Grantees" at bounding box center [49, 197] width 54 height 7
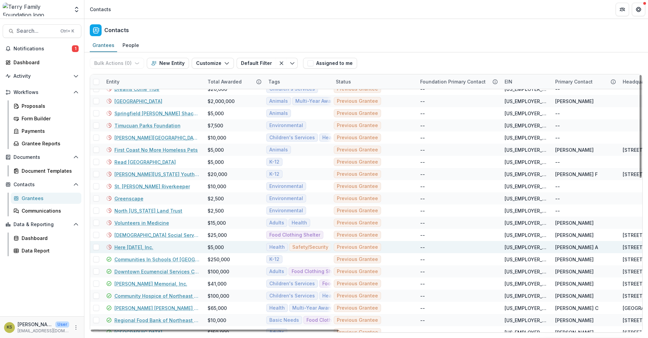
scroll to position [112, 0]
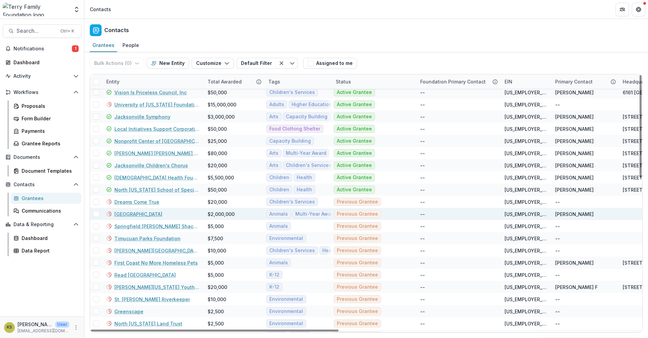
click at [151, 212] on link "[GEOGRAPHIC_DATA]" at bounding box center [138, 213] width 48 height 7
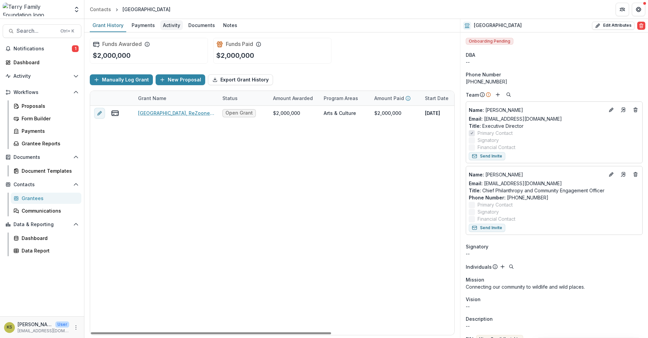
click at [170, 25] on div "Activity" at bounding box center [171, 25] width 23 height 10
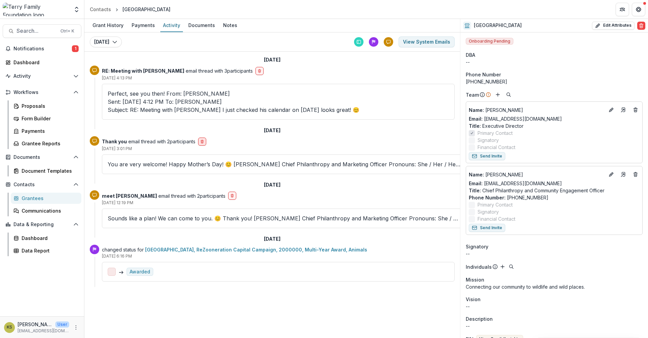
click at [204, 140] on line "delete-button" at bounding box center [202, 140] width 3 height 0
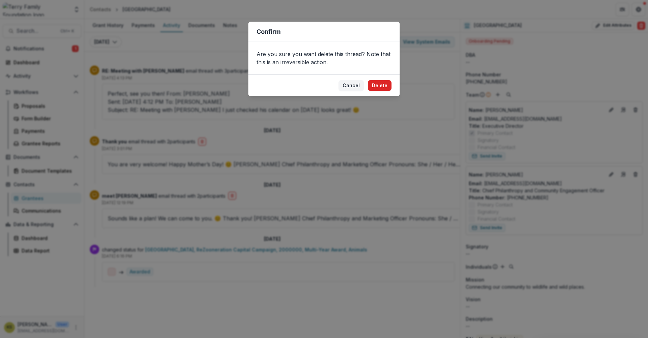
click at [375, 83] on button "Delete" at bounding box center [380, 85] width 24 height 11
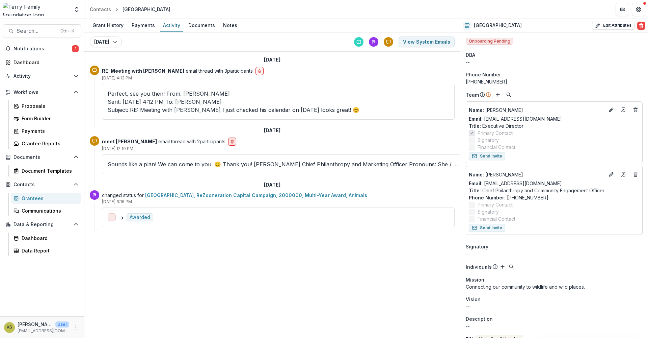
click at [231, 140] on line "delete-button" at bounding box center [232, 140] width 3 height 0
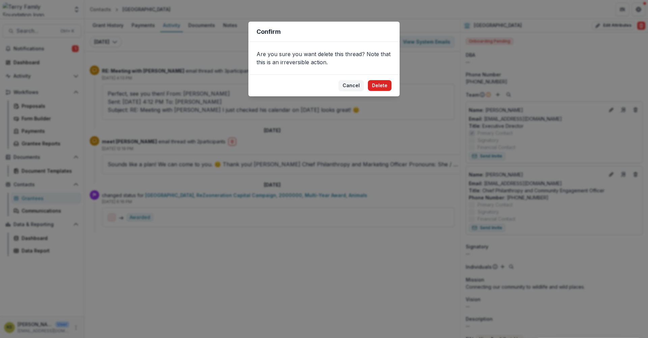
click at [371, 84] on button "Delete" at bounding box center [380, 85] width 24 height 11
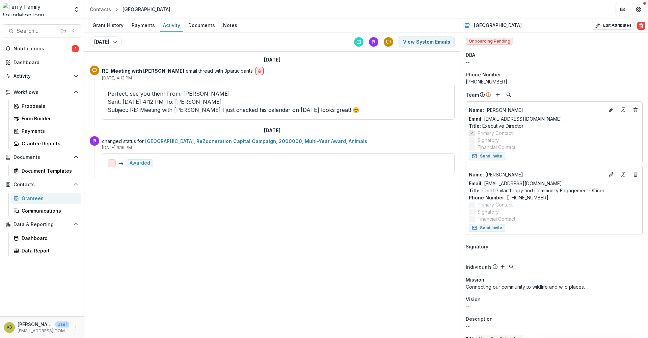
click at [256, 72] on button "delete-button" at bounding box center [260, 71] width 8 height 8
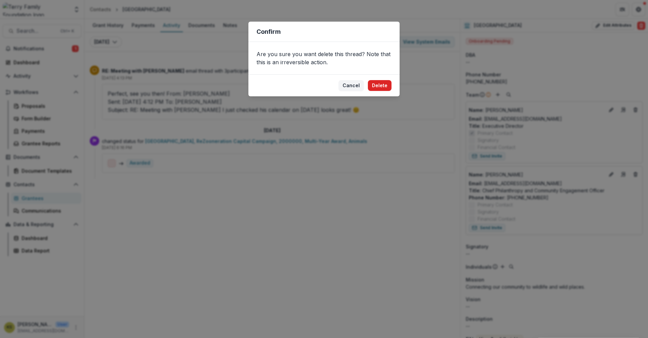
click at [382, 84] on button "Delete" at bounding box center [380, 85] width 24 height 11
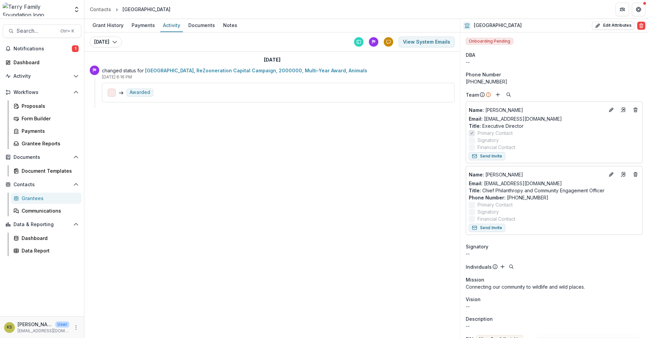
click at [32, 196] on div "Grantees" at bounding box center [49, 197] width 54 height 7
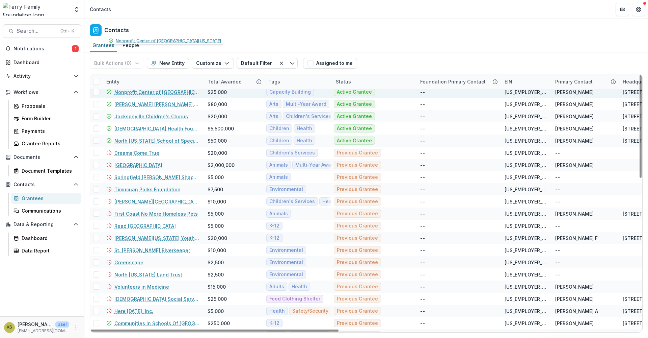
scroll to position [225, 0]
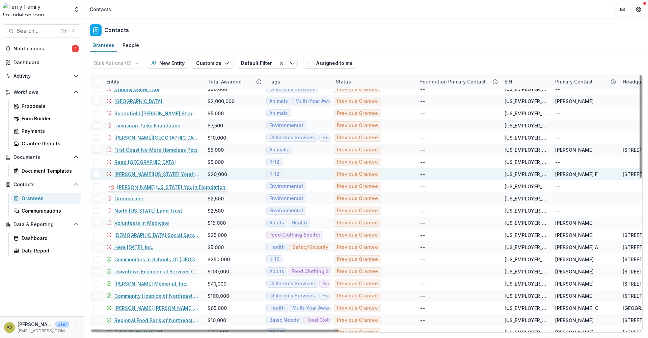
click at [130, 173] on link "[PERSON_NAME][US_STATE] Youth Foundation" at bounding box center [156, 173] width 85 height 7
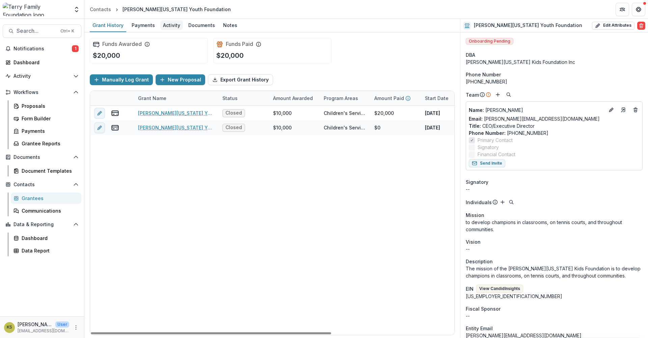
click at [170, 22] on div "Activity" at bounding box center [171, 25] width 23 height 10
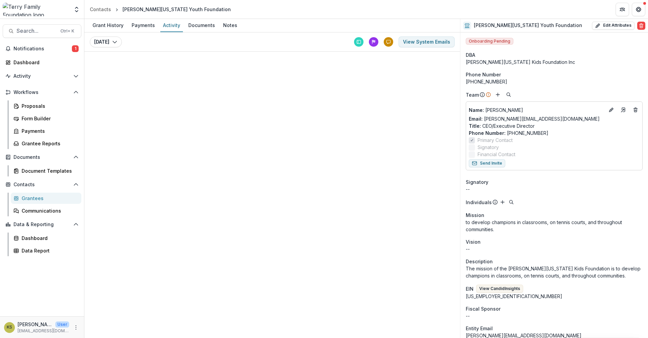
click at [35, 200] on div "Grantees" at bounding box center [49, 197] width 54 height 7
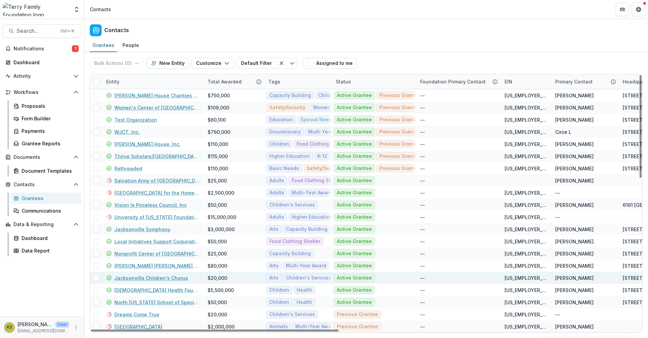
scroll to position [112, 0]
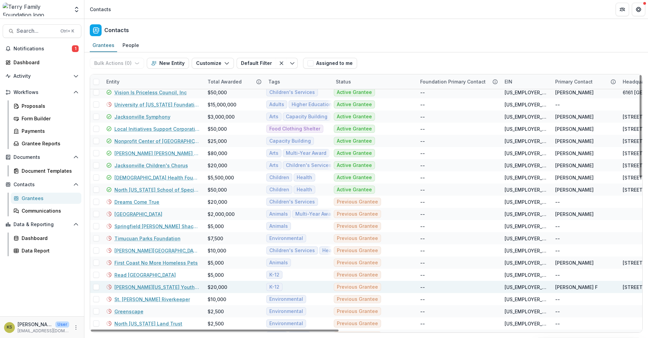
click at [137, 286] on link "[PERSON_NAME][US_STATE] Youth Foundation" at bounding box center [156, 286] width 85 height 7
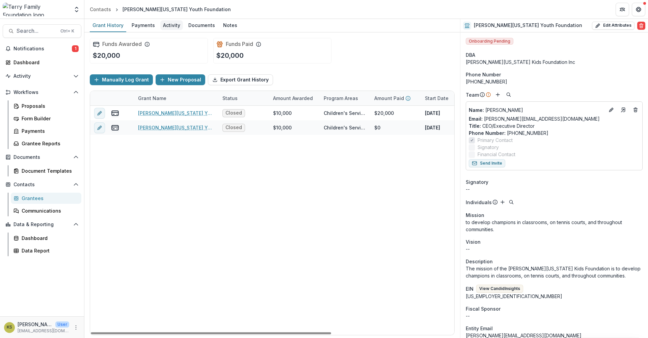
click at [172, 24] on div "Activity" at bounding box center [171, 25] width 23 height 10
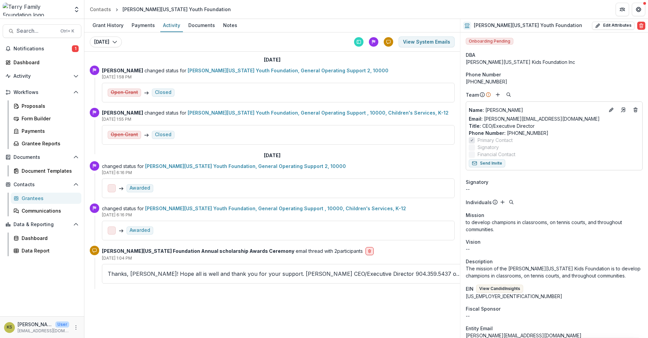
click at [366, 254] on button "delete-button" at bounding box center [370, 251] width 8 height 8
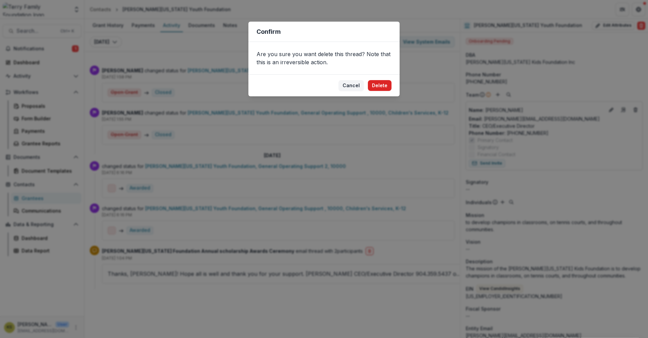
click at [376, 87] on button "Delete" at bounding box center [380, 85] width 24 height 11
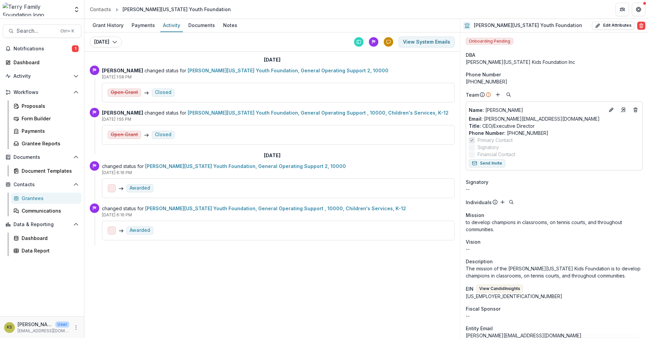
click at [41, 197] on div "Grantees" at bounding box center [49, 197] width 54 height 7
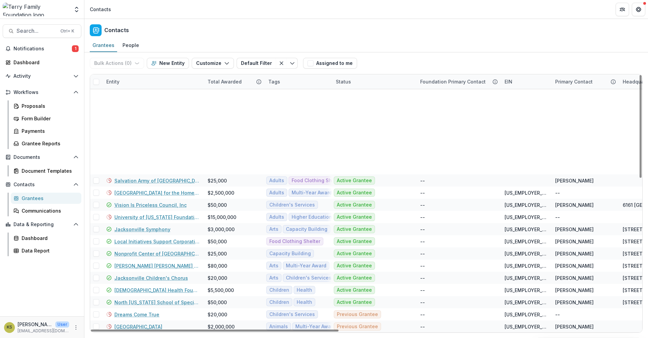
scroll to position [225, 0]
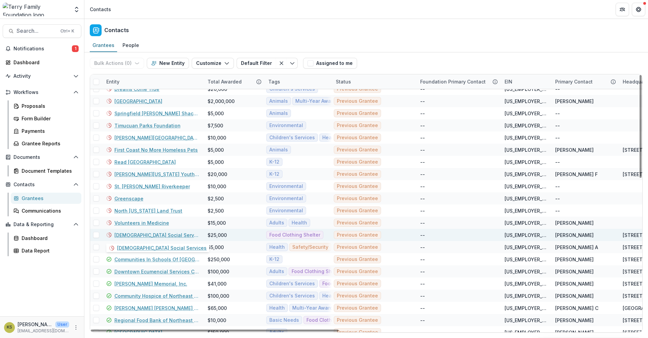
click at [145, 234] on link "[DEMOGRAPHIC_DATA] Social Services" at bounding box center [156, 234] width 85 height 7
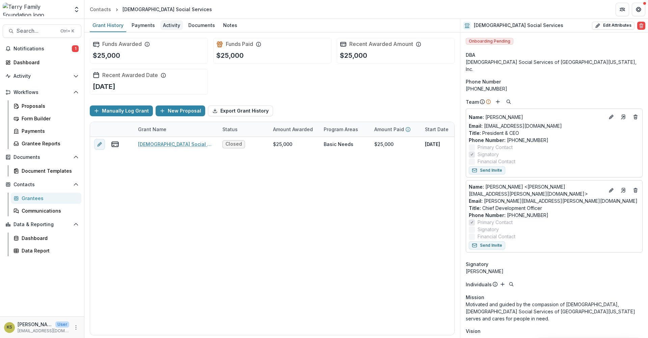
click at [174, 27] on div "Activity" at bounding box center [171, 25] width 23 height 10
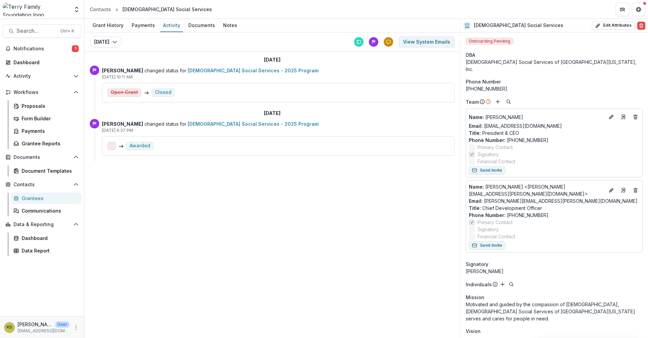
click at [26, 197] on div "Grantees" at bounding box center [49, 197] width 54 height 7
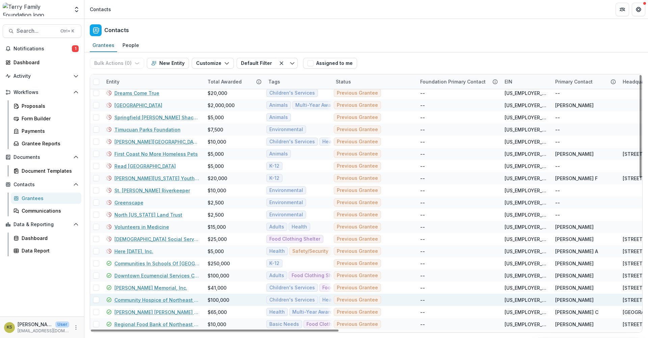
scroll to position [225, 0]
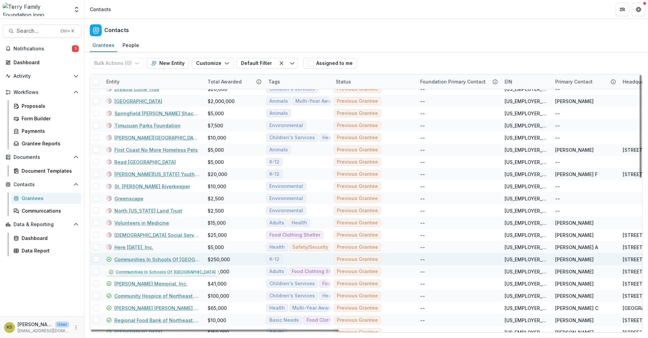
click at [183, 260] on link "Communities In Schools Of [GEOGRAPHIC_DATA]" at bounding box center [156, 259] width 85 height 7
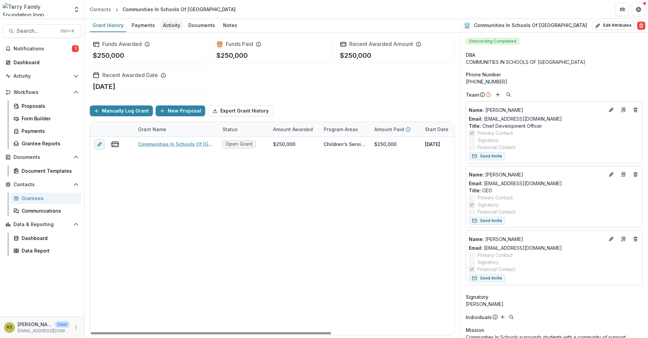
click at [174, 22] on div "Activity" at bounding box center [171, 25] width 23 height 10
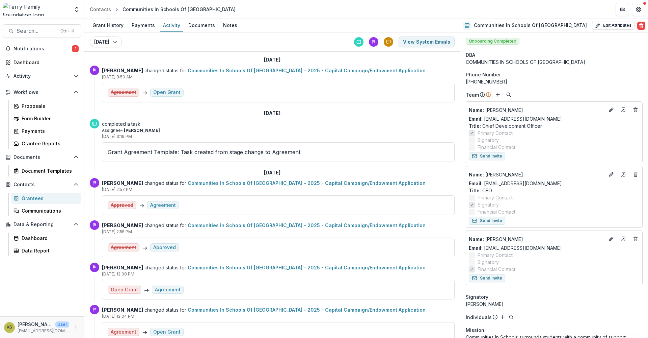
click at [23, 195] on div "Grantees" at bounding box center [49, 197] width 54 height 7
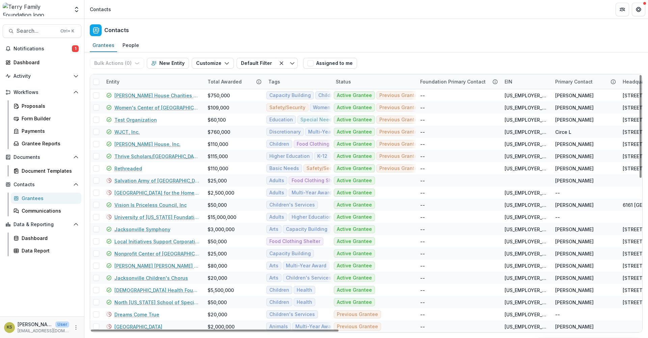
scroll to position [377, 0]
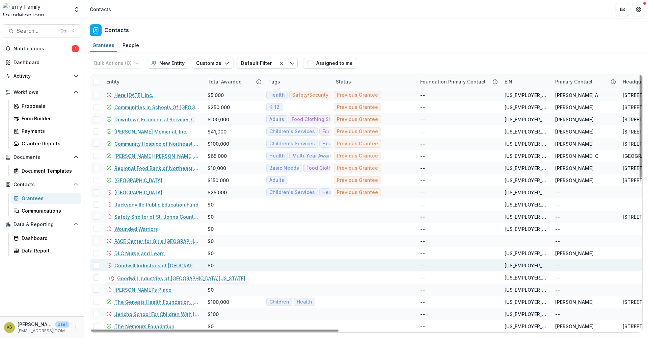
click at [143, 267] on link "Goodwill Industries of [GEOGRAPHIC_DATA][US_STATE]" at bounding box center [156, 265] width 85 height 7
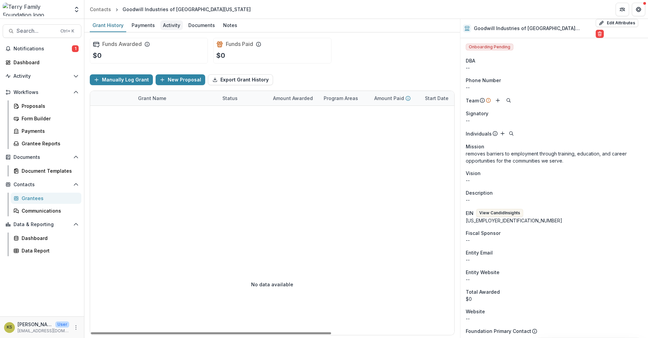
click at [164, 25] on div "Activity" at bounding box center [171, 25] width 23 height 10
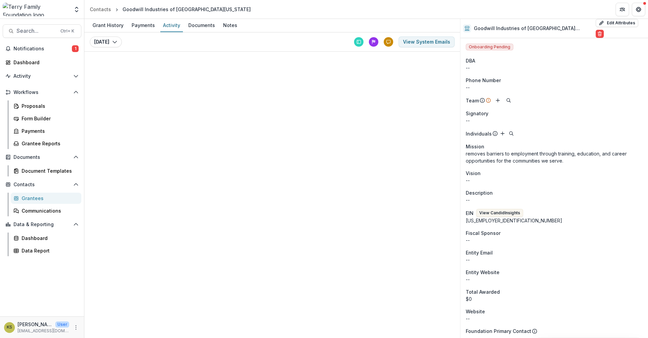
click at [23, 196] on div "Grantees" at bounding box center [49, 197] width 54 height 7
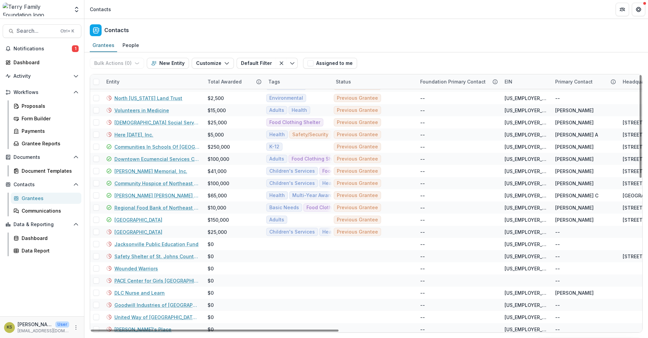
scroll to position [377, 0]
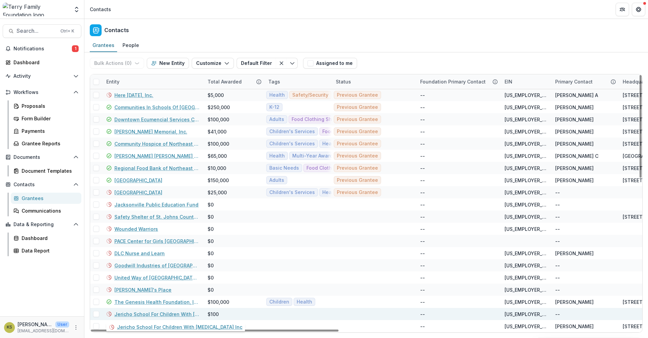
click at [157, 314] on link "Jericho School For Children With [MEDICAL_DATA] Inc" at bounding box center [156, 313] width 85 height 7
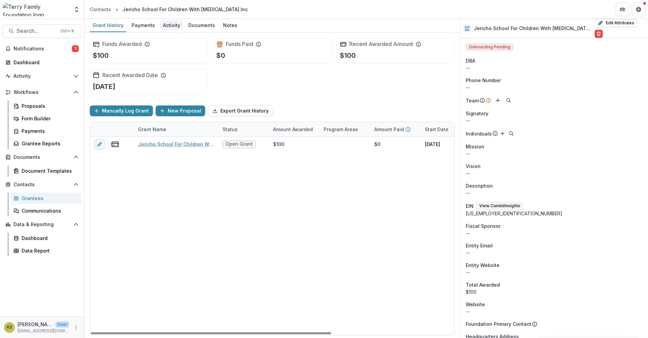
click at [176, 28] on div "Activity" at bounding box center [171, 25] width 23 height 10
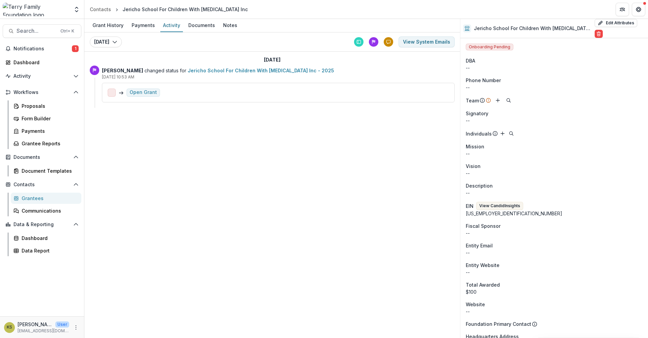
click at [31, 200] on div "Grantees" at bounding box center [49, 197] width 54 height 7
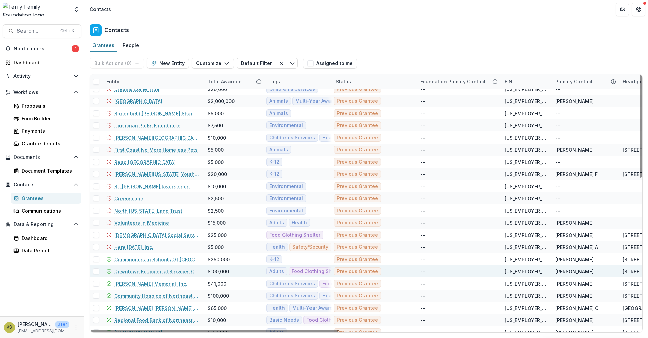
scroll to position [377, 0]
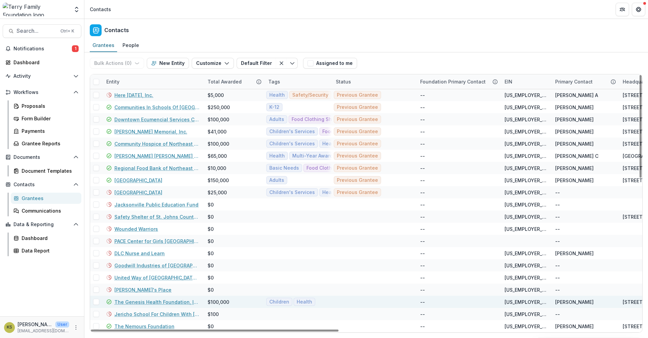
click at [161, 299] on link "The Genesis Health Foundation, Inc." at bounding box center [156, 301] width 85 height 7
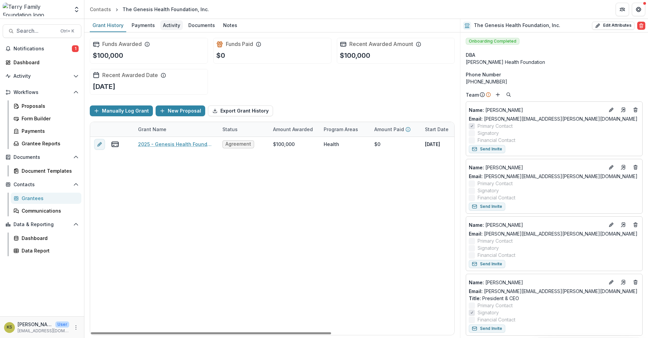
click at [171, 26] on div "Activity" at bounding box center [171, 25] width 23 height 10
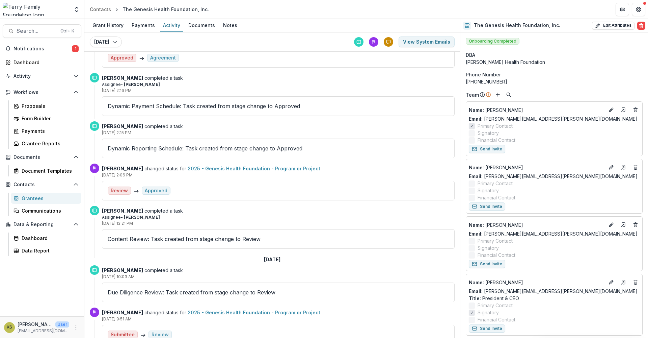
scroll to position [469, 0]
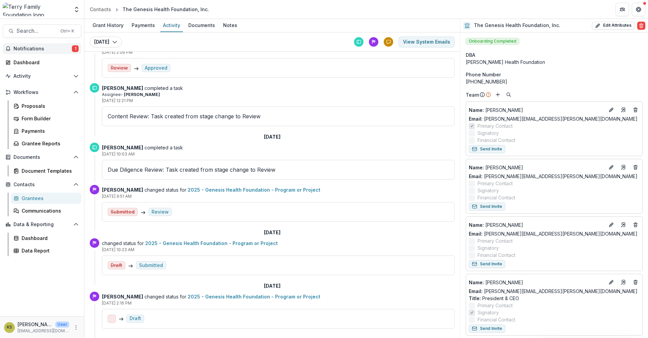
click at [32, 48] on span "Notifications" at bounding box center [43, 49] width 58 height 6
